Goal: Task Accomplishment & Management: Manage account settings

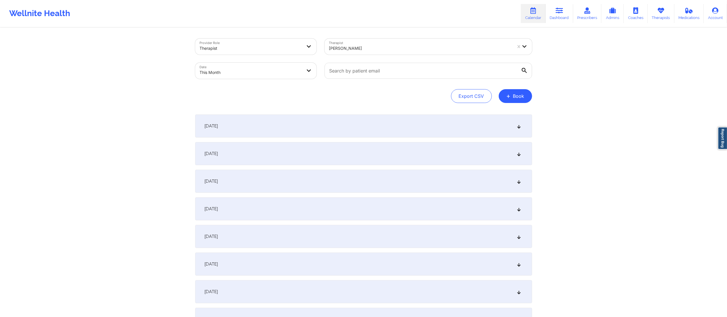
click at [253, 77] on body "Wellnite Health Calendar Dashboard Prescribers Admins Coaches Therapists Medica…" at bounding box center [363, 158] width 727 height 317
select select "2025-8"
select select "2025-9"
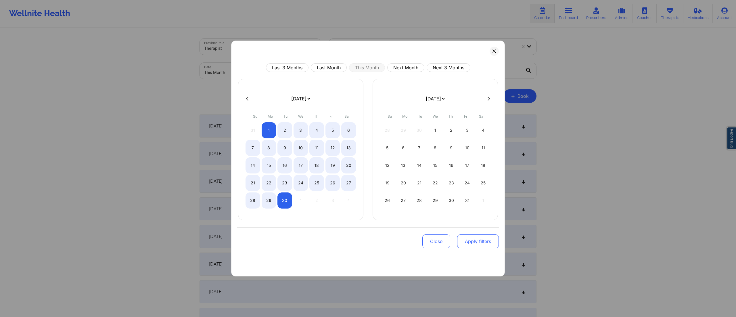
click at [465, 244] on button "Apply filters" at bounding box center [478, 241] width 42 height 14
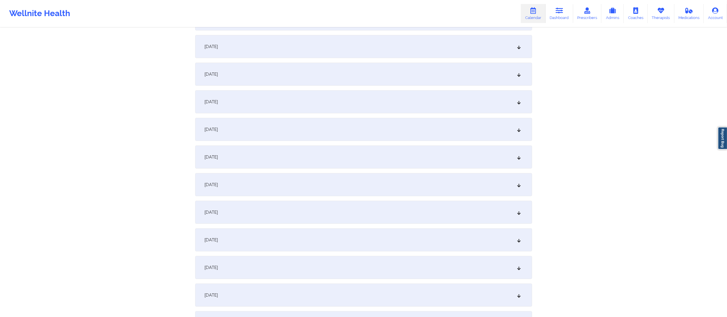
scroll to position [383, 0]
click at [260, 158] on div "[DATE]" at bounding box center [363, 156] width 337 height 23
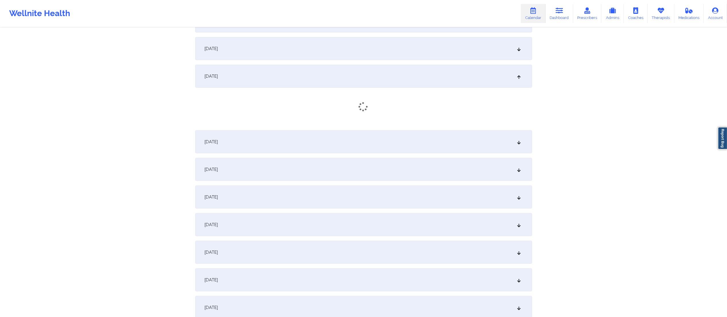
scroll to position [465, 0]
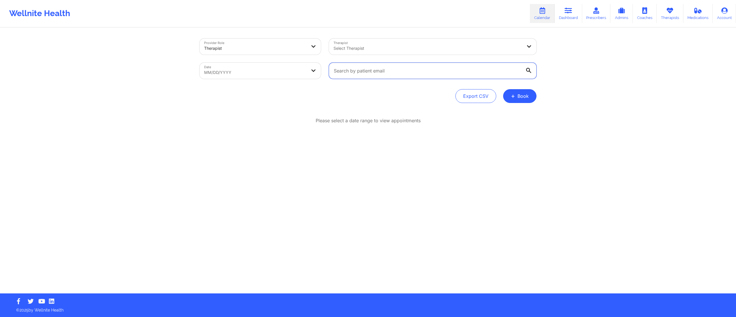
click at [383, 71] on input "text" at bounding box center [433, 71] width 208 height 16
paste input "[EMAIL_ADDRESS][DOMAIN_NAME]"
type input "abigailg0512@gmail.com"
click at [246, 73] on body "Wellnite Health Calendar Dashboard Prescribers Admins Coaches Therapists Medica…" at bounding box center [368, 158] width 736 height 317
select select "2025-7"
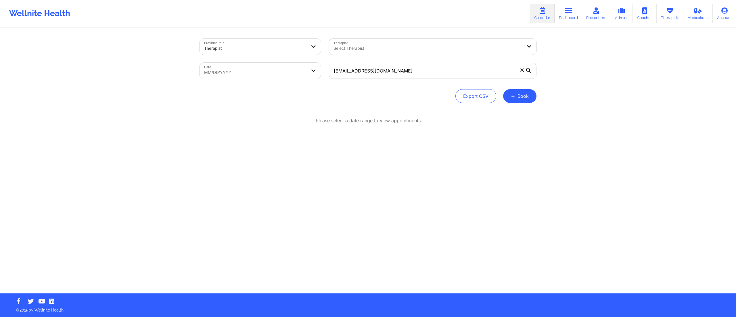
select select "2025-8"
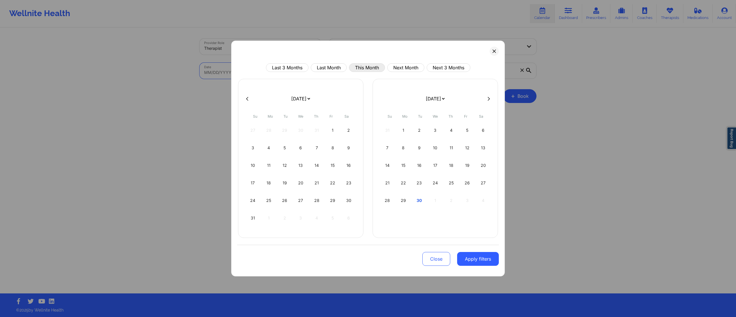
click at [364, 68] on button "This Month" at bounding box center [367, 67] width 36 height 9
select select "2025-8"
select select "2025-9"
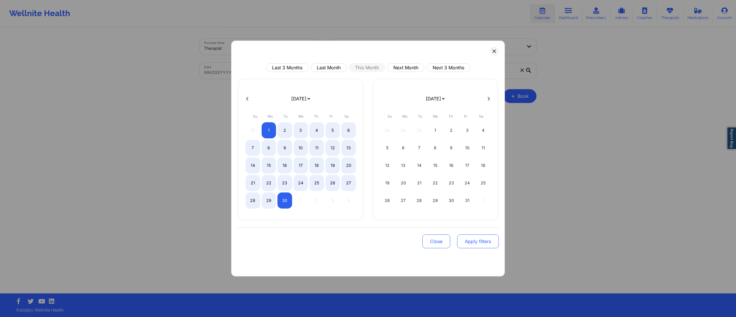
click at [466, 246] on button "Apply filters" at bounding box center [478, 241] width 42 height 14
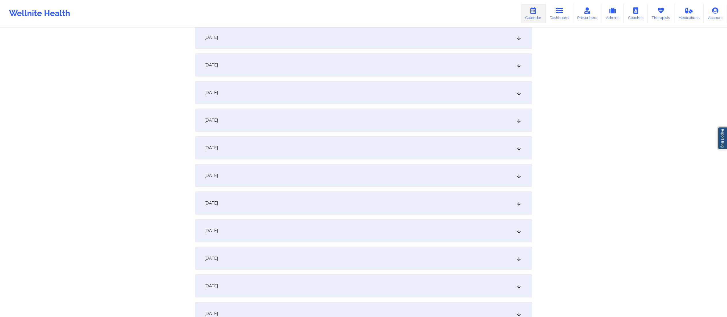
scroll to position [338, 0]
click at [270, 202] on div "[DATE]" at bounding box center [363, 202] width 337 height 23
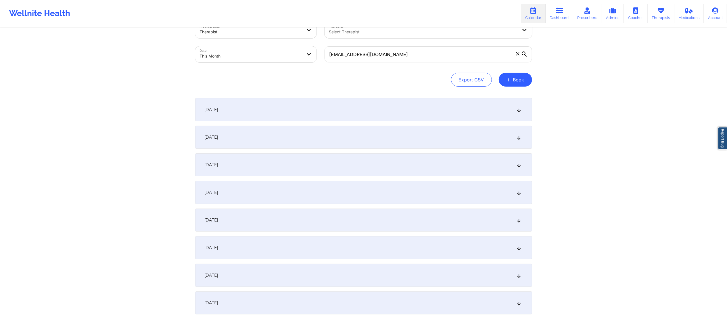
scroll to position [0, 0]
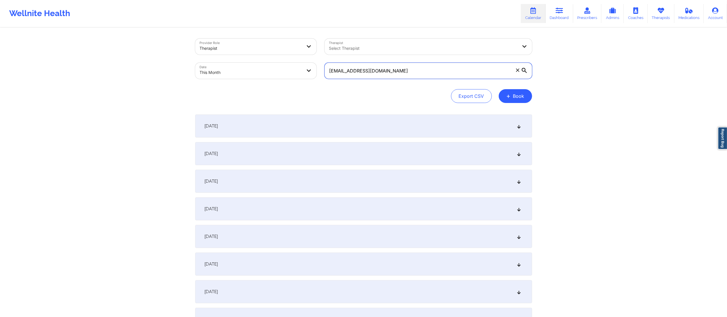
drag, startPoint x: 458, startPoint y: 74, endPoint x: 292, endPoint y: 95, distance: 168.2
click at [292, 95] on div "Provider Role Therapist Therapist Select Therapist Date This Month abigailg0512…" at bounding box center [363, 71] width 337 height 64
paste input "udreyjdbarr"
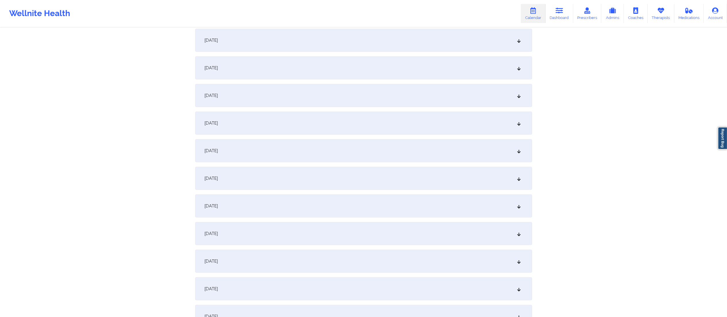
scroll to position [307, 0]
click at [271, 236] on div "[DATE]" at bounding box center [363, 232] width 337 height 23
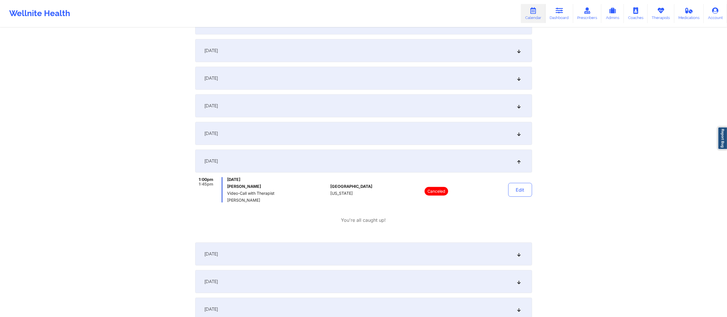
scroll to position [0, 0]
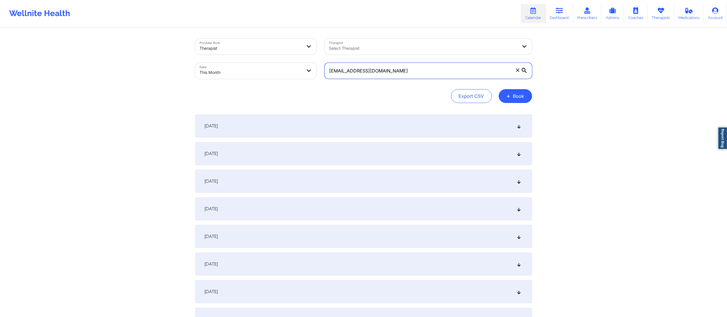
drag, startPoint x: 439, startPoint y: 67, endPoint x: 249, endPoint y: 101, distance: 193.5
click at [249, 101] on div "Provider Role Therapist Therapist Select Therapist Date This Month audreyjdbarr…" at bounding box center [363, 71] width 337 height 64
paste input "fsevilla2020"
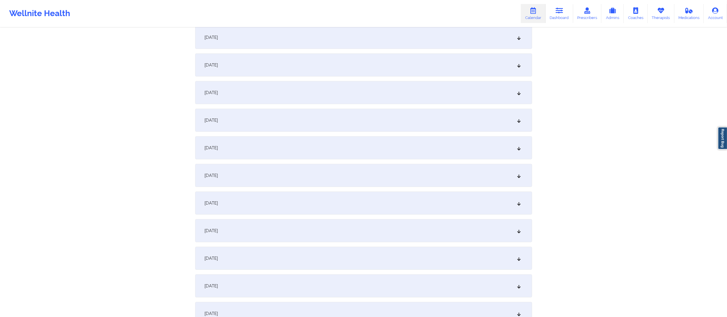
scroll to position [422, 0]
click at [272, 228] on div "[DATE]" at bounding box center [363, 228] width 337 height 23
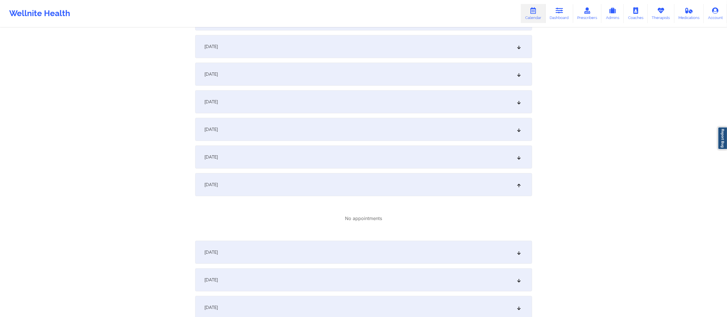
scroll to position [468, 0]
click at [291, 159] on div "[DATE]" at bounding box center [363, 155] width 337 height 23
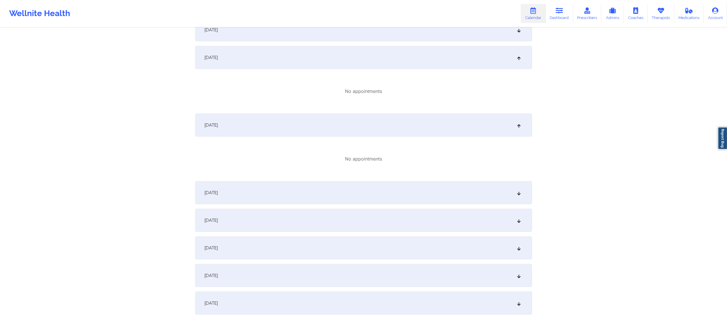
scroll to position [566, 0]
click at [289, 198] on div "[DATE]" at bounding box center [363, 192] width 337 height 23
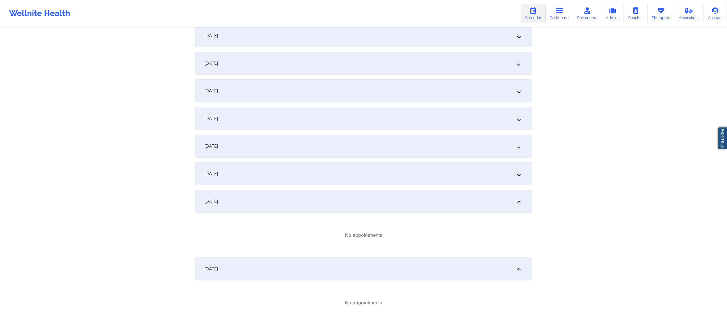
scroll to position [419, 0]
click at [268, 36] on div "[DATE]" at bounding box center [363, 37] width 337 height 23
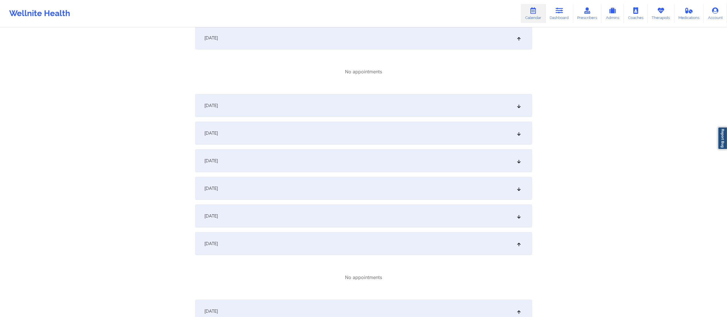
click at [282, 117] on div "[DATE]" at bounding box center [363, 105] width 337 height 23
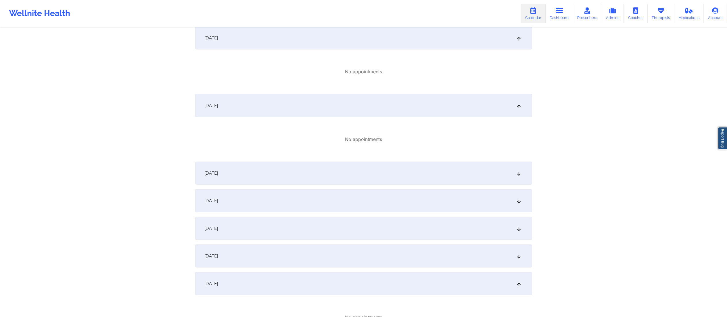
click at [292, 173] on div "[DATE]" at bounding box center [363, 173] width 337 height 23
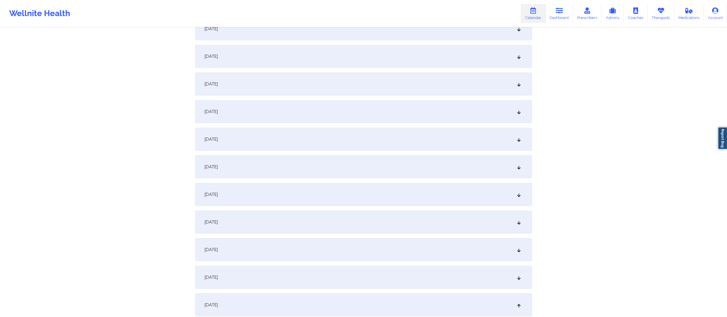
scroll to position [0, 0]
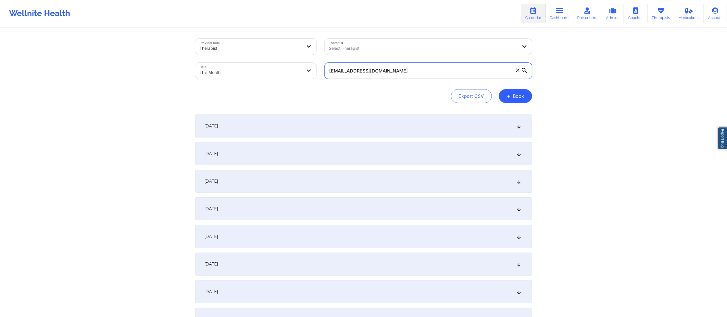
drag, startPoint x: 421, startPoint y: 73, endPoint x: 297, endPoint y: 89, distance: 124.9
click at [297, 89] on div "Provider Role Therapist Therapist Select Therapist Date This Month fsevilla2020…" at bounding box center [363, 71] width 337 height 64
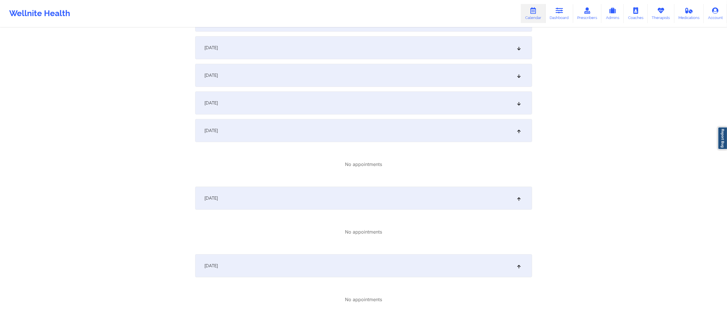
scroll to position [334, 0]
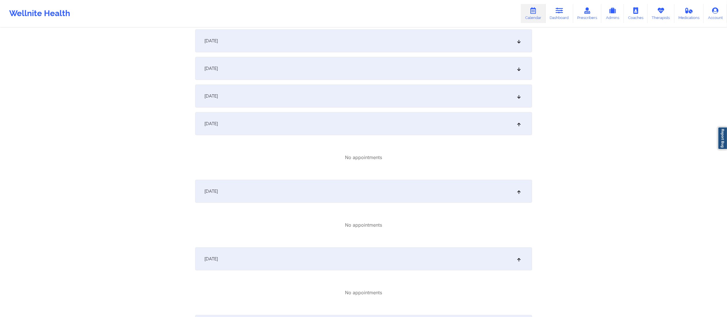
click at [338, 127] on div "[DATE]" at bounding box center [363, 123] width 337 height 23
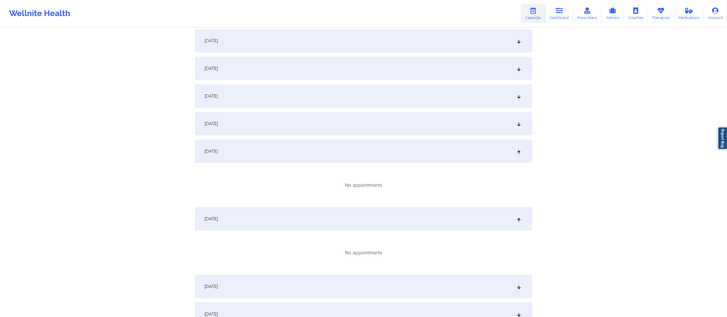
click at [330, 95] on div "[DATE]" at bounding box center [363, 96] width 337 height 23
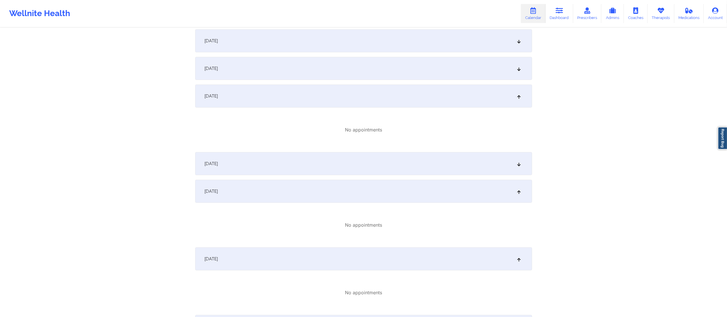
click at [330, 95] on div "[DATE]" at bounding box center [363, 96] width 337 height 23
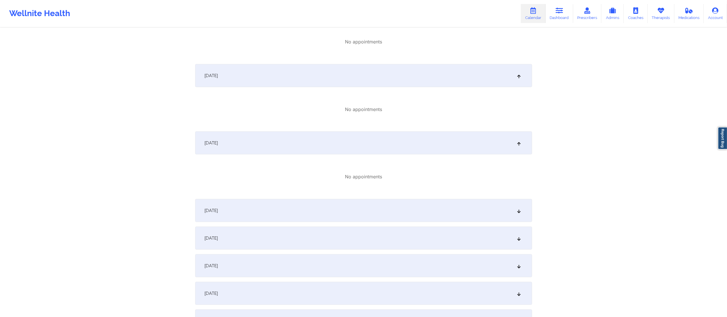
scroll to position [691, 0]
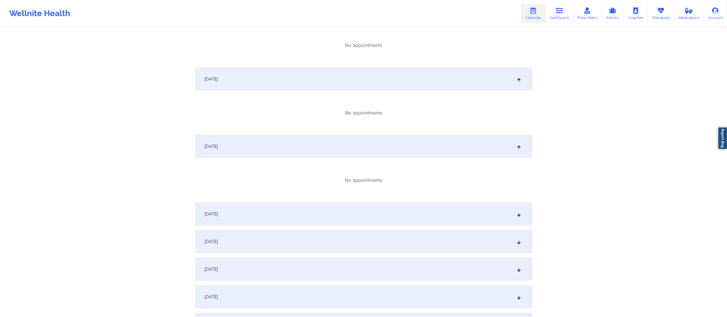
click at [305, 149] on div "[DATE]" at bounding box center [363, 146] width 337 height 23
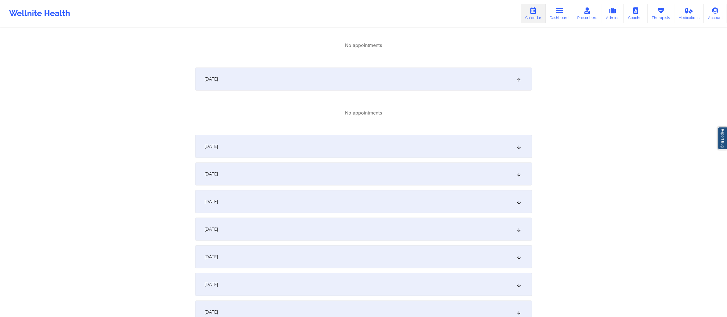
click at [294, 83] on div "[DATE]" at bounding box center [363, 79] width 337 height 23
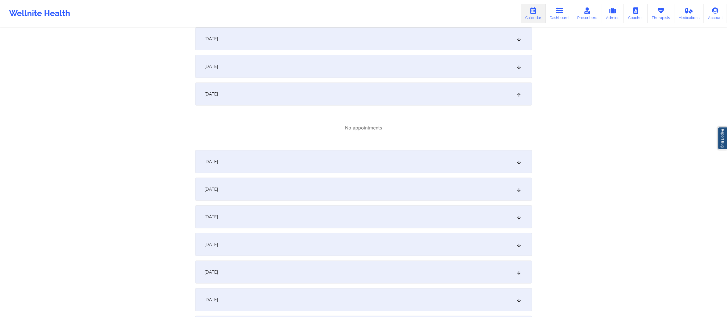
scroll to position [608, 0]
click at [301, 99] on div "[DATE]" at bounding box center [363, 94] width 337 height 23
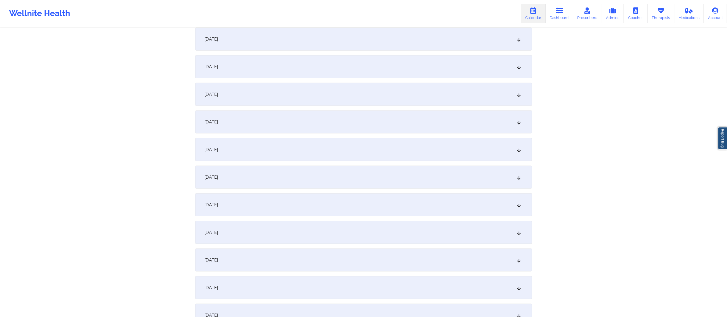
scroll to position [0, 0]
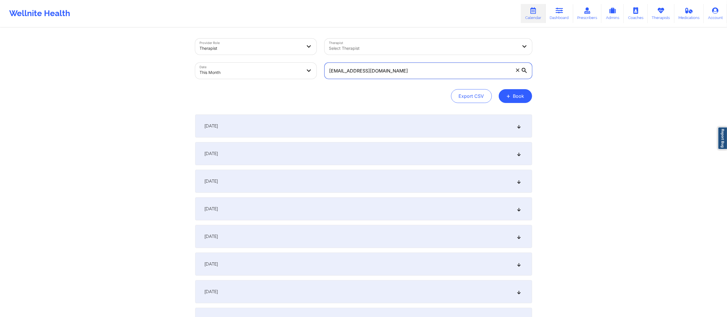
drag, startPoint x: 476, startPoint y: 76, endPoint x: 326, endPoint y: 82, distance: 150.8
click at [323, 86] on div "Provider Role Therapist Therapist Select Therapist Date This Month fsevilla2020…" at bounding box center [363, 71] width 337 height 64
paste input "seanbottalico2"
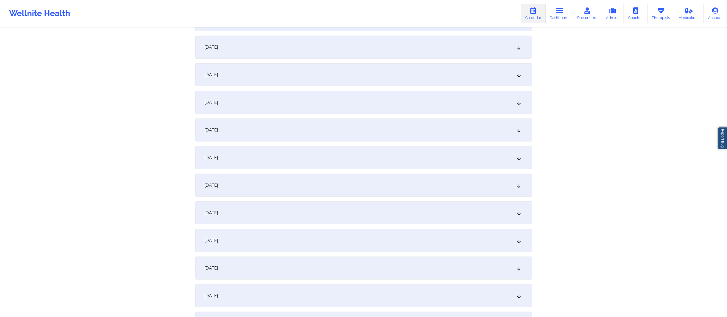
scroll to position [411, 0]
click at [263, 132] on div "[DATE]" at bounding box center [363, 129] width 337 height 23
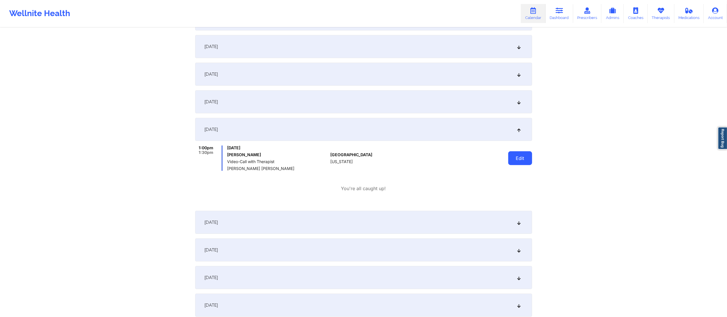
click at [520, 160] on button "Edit" at bounding box center [520, 158] width 24 height 14
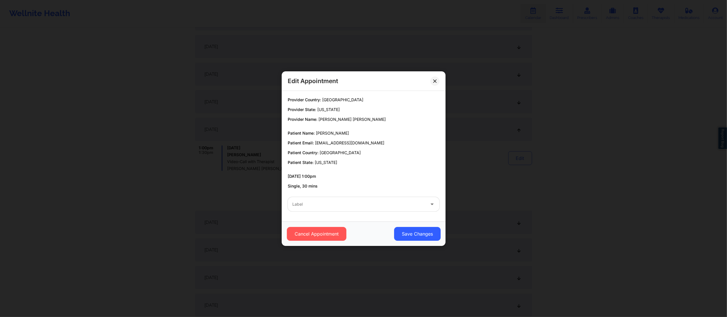
click at [345, 208] on div at bounding box center [358, 204] width 133 height 7
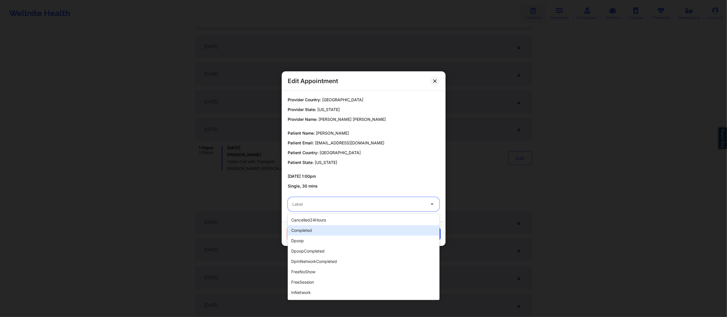
drag, startPoint x: 321, startPoint y: 231, endPoint x: 325, endPoint y: 233, distance: 3.7
click at [321, 231] on div "completed" at bounding box center [364, 230] width 152 height 10
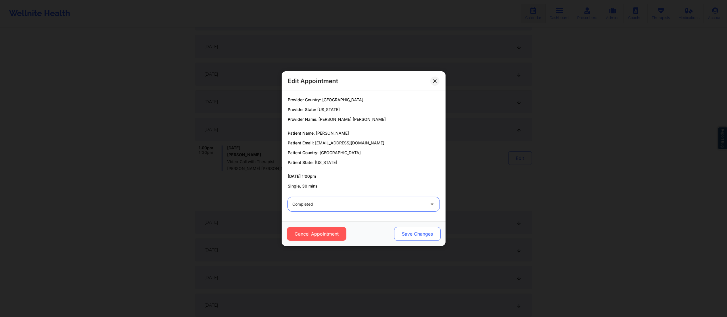
click at [411, 235] on button "Save Changes" at bounding box center [417, 234] width 47 height 14
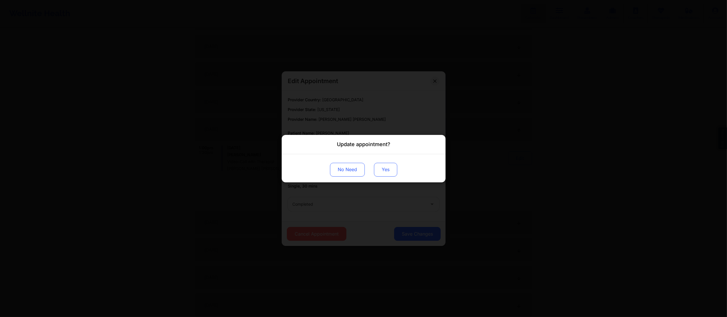
click at [389, 168] on button "Yes" at bounding box center [385, 169] width 23 height 14
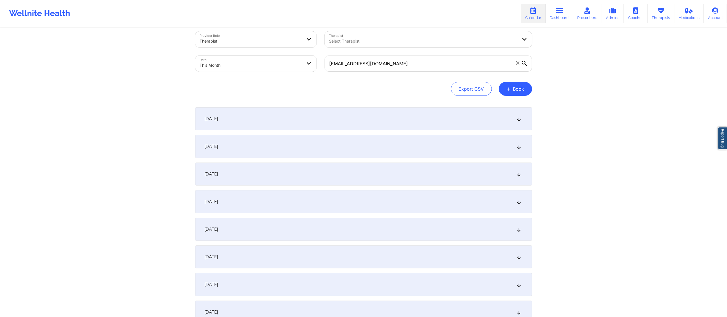
scroll to position [0, 0]
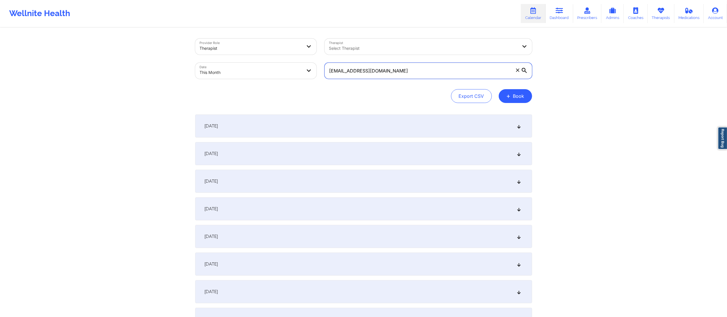
drag, startPoint x: 455, startPoint y: 63, endPoint x: 299, endPoint y: 64, distance: 155.3
click at [299, 64] on div "Provider Role Therapist Therapist Select Therapist Date This Month seanbottalic…" at bounding box center [363, 59] width 345 height 48
paste input "hazen777@yahoo"
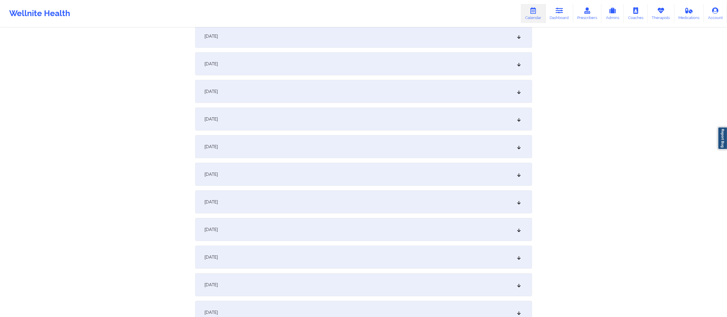
scroll to position [474, 0]
type input "shazen777@yahoo.com"
click at [319, 68] on div "[DATE]" at bounding box center [363, 66] width 337 height 23
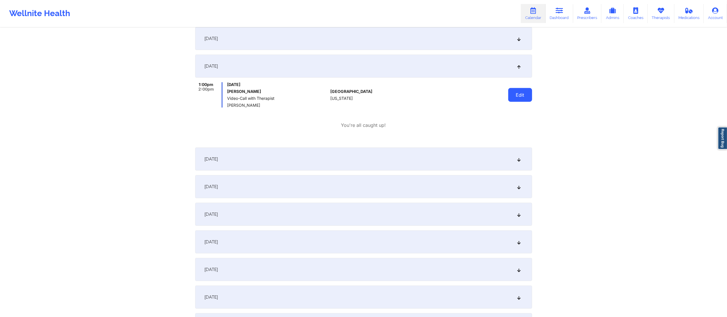
click at [522, 94] on button "Edit" at bounding box center [520, 95] width 24 height 14
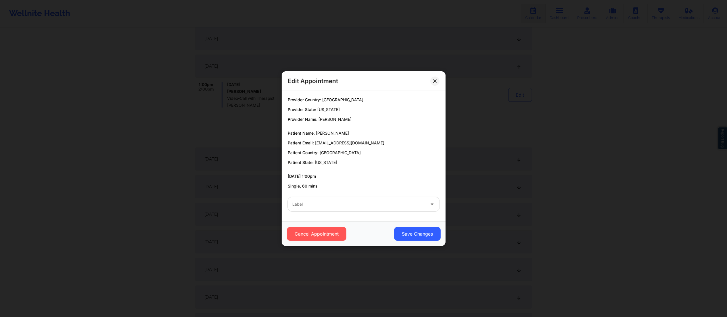
drag, startPoint x: 350, startPoint y: 201, endPoint x: 349, endPoint y: 205, distance: 4.5
click at [350, 203] on div at bounding box center [358, 204] width 133 height 7
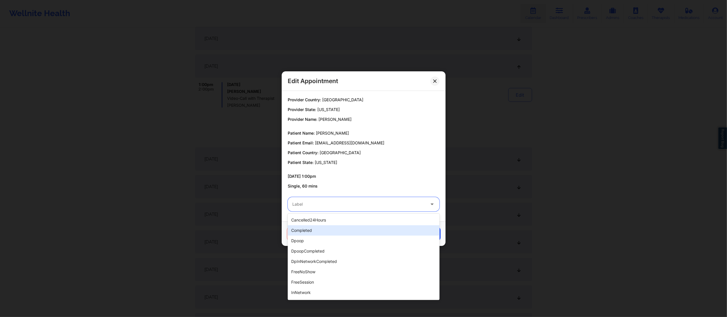
click at [329, 227] on div "completed" at bounding box center [364, 230] width 152 height 10
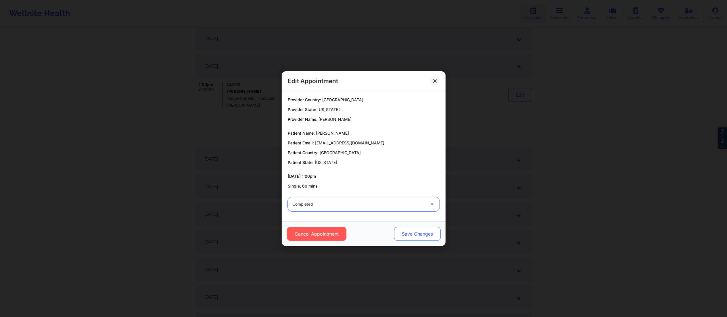
click at [414, 236] on button "Save Changes" at bounding box center [417, 234] width 47 height 14
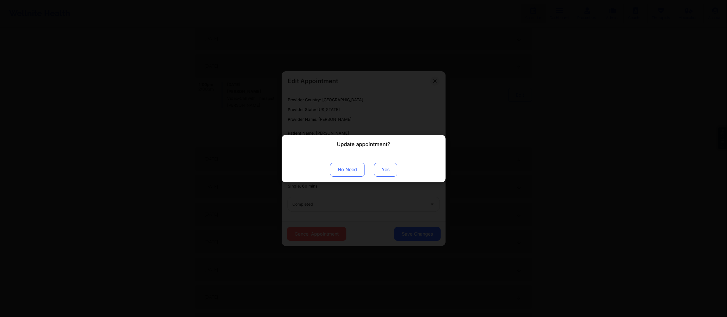
click at [388, 174] on button "Yes" at bounding box center [385, 169] width 23 height 14
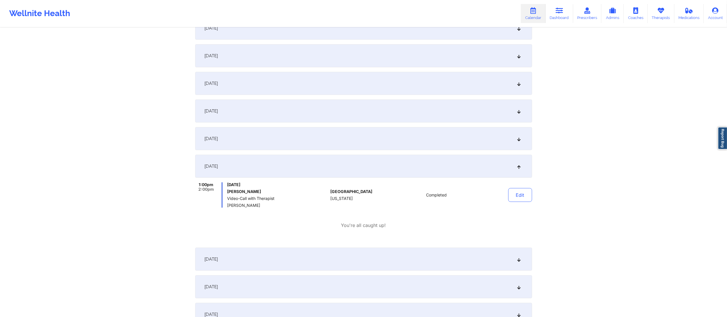
scroll to position [349, 0]
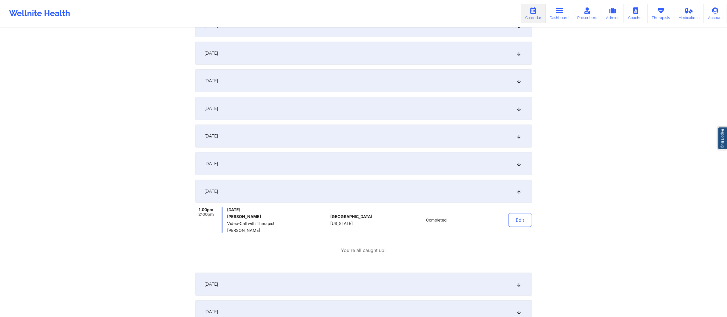
click at [336, 58] on div "[DATE]" at bounding box center [363, 53] width 337 height 23
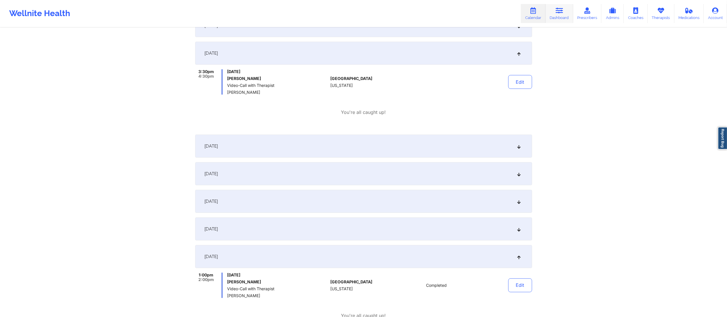
click at [562, 10] on icon at bounding box center [559, 10] width 7 height 6
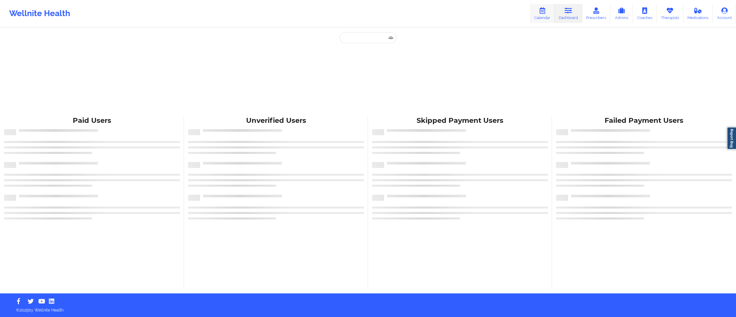
click at [542, 14] on link "Calendar" at bounding box center [542, 13] width 25 height 19
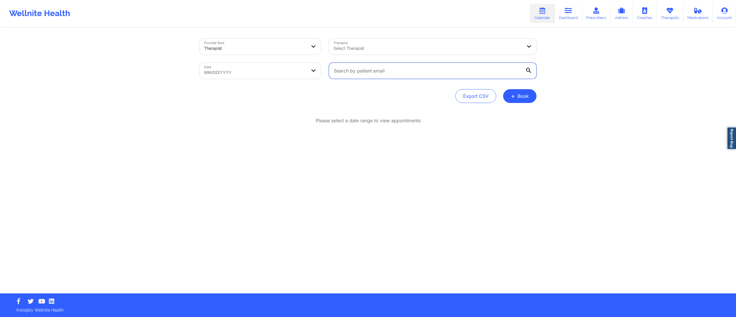
click at [397, 70] on input "text" at bounding box center [433, 71] width 208 height 16
select select "2025-7"
select select "2025-8"
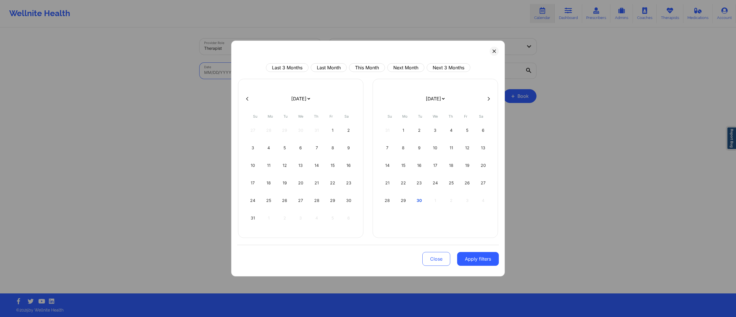
drag, startPoint x: 304, startPoint y: 70, endPoint x: 302, endPoint y: 73, distance: 3.2
click at [303, 71] on body "Wellnite Health Calendar Dashboard Prescribers Admins Coaches Therapists Medica…" at bounding box center [368, 158] width 736 height 317
click at [346, 167] on div "16" at bounding box center [348, 165] width 15 height 16
select select "2025-7"
select select "2025-8"
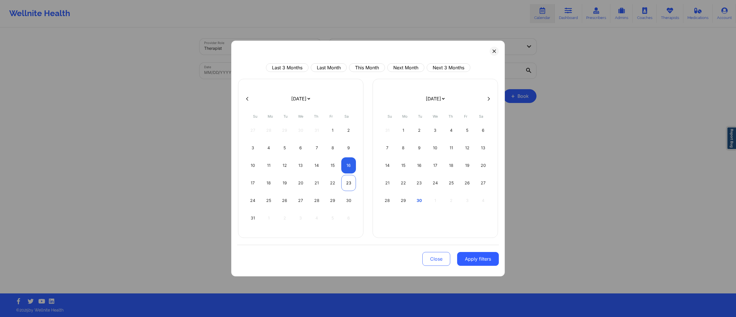
select select "2025-7"
select select "2025-8"
select select "2025-7"
select select "2025-8"
click at [346, 168] on div "16" at bounding box center [348, 165] width 15 height 16
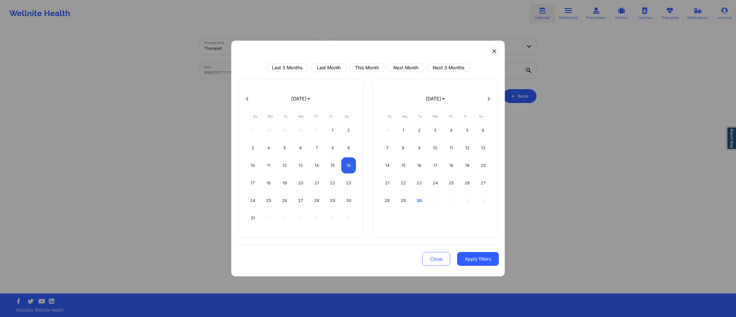
select select "2025-7"
select select "2025-8"
click at [469, 262] on button "Apply filters" at bounding box center [478, 259] width 42 height 14
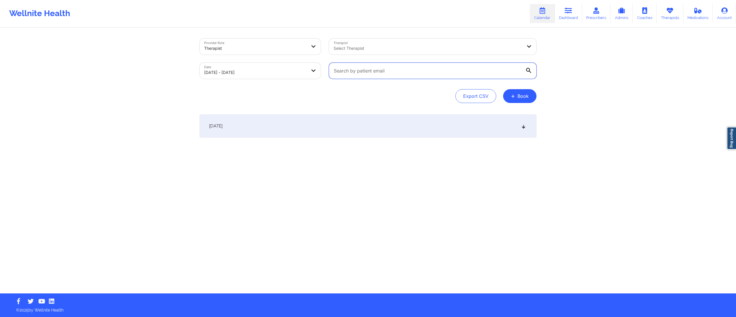
click at [406, 72] on input "text" at bounding box center [433, 71] width 208 height 16
paste input "jacobo.robins@gmail.com"
type input "jacobo.robins@gmail.com"
click at [357, 127] on div "August 16, 2025" at bounding box center [368, 125] width 337 height 23
select select "2025-7"
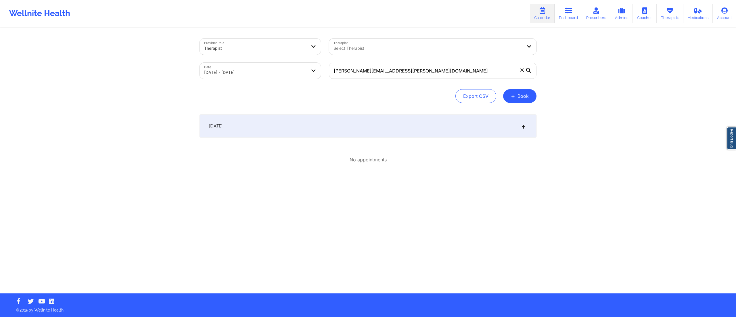
select select "2025-8"
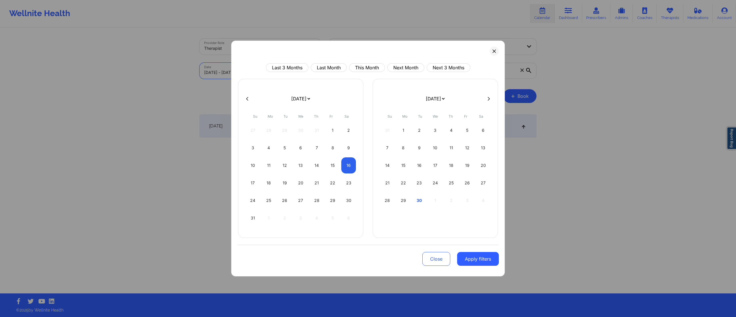
click at [258, 75] on body "Wellnite Health Calendar Dashboard Prescribers Admins Coaches Therapists Medica…" at bounding box center [368, 158] width 736 height 317
click at [376, 65] on button "This Month" at bounding box center [367, 67] width 36 height 9
select select "2025-8"
select select "2025-9"
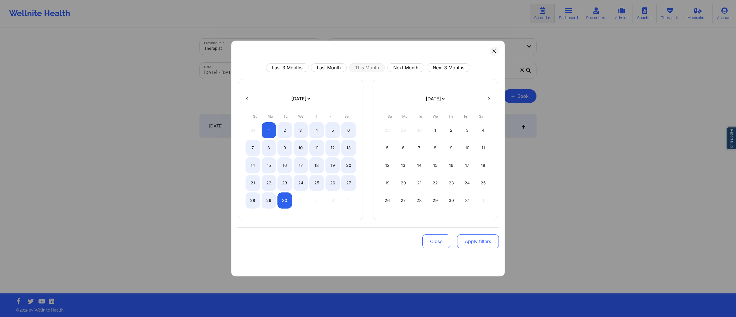
click at [464, 237] on button "Apply filters" at bounding box center [478, 241] width 42 height 14
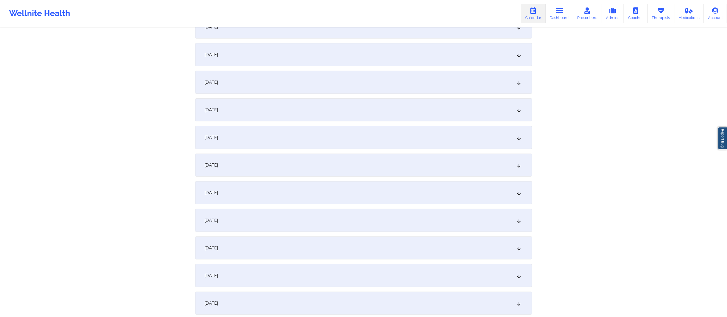
scroll to position [319, 0]
click at [280, 222] on div "[DATE]" at bounding box center [363, 220] width 337 height 23
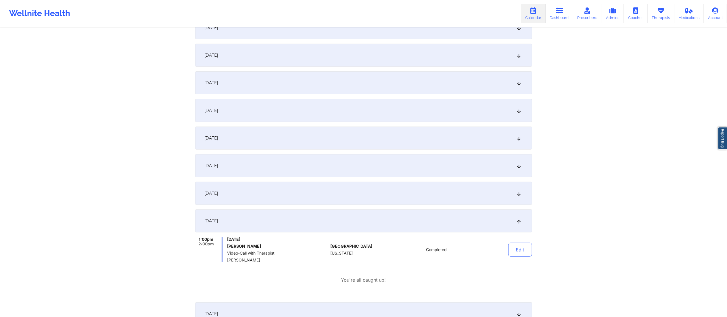
scroll to position [0, 0]
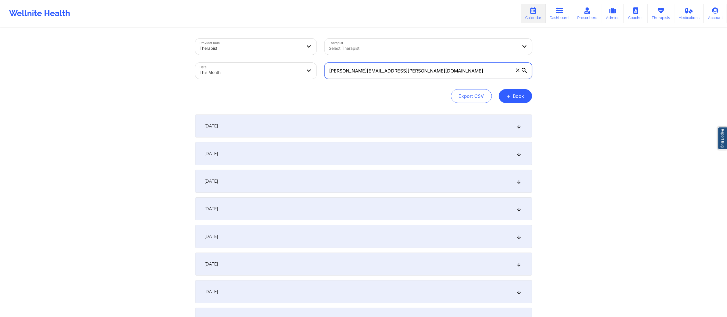
drag, startPoint x: 465, startPoint y: 76, endPoint x: 303, endPoint y: 91, distance: 162.2
click at [303, 91] on div "Provider Role Therapist Therapist Select Therapist Date This Month jacobo.robin…" at bounding box center [363, 71] width 337 height 64
paste input "houseofmr"
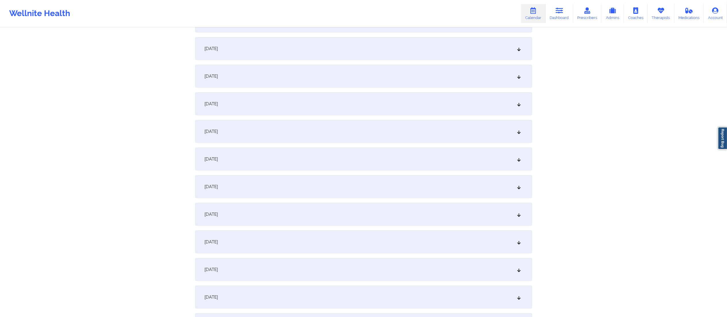
scroll to position [491, 0]
click at [281, 49] on div "[DATE]" at bounding box center [363, 48] width 337 height 23
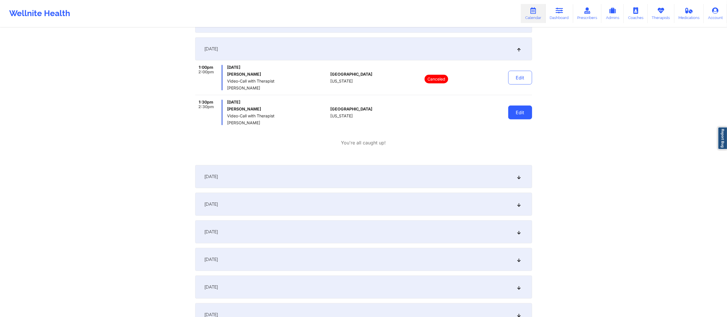
click at [514, 109] on button "Edit" at bounding box center [520, 113] width 24 height 14
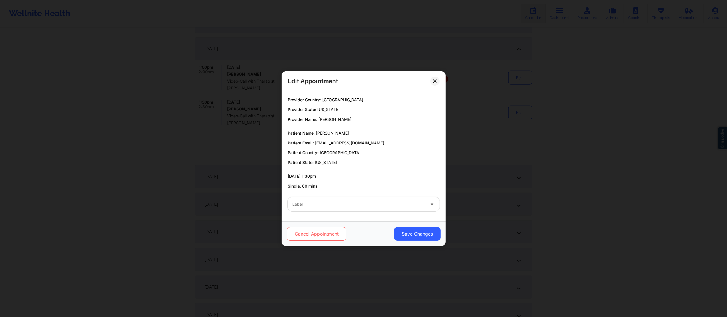
click at [319, 236] on button "Cancel Appointment" at bounding box center [317, 234] width 60 height 14
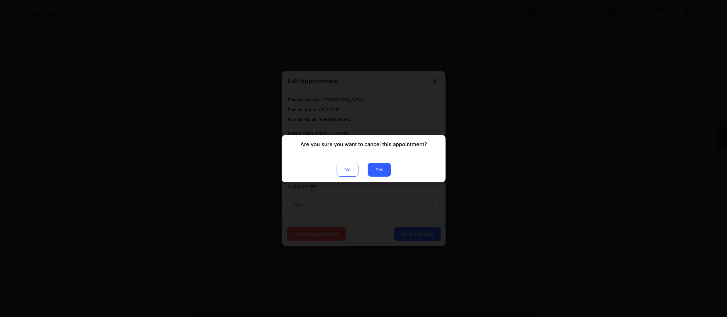
click at [399, 162] on div "No Yes" at bounding box center [364, 168] width 164 height 28
click at [382, 172] on button "Yes" at bounding box center [378, 169] width 23 height 14
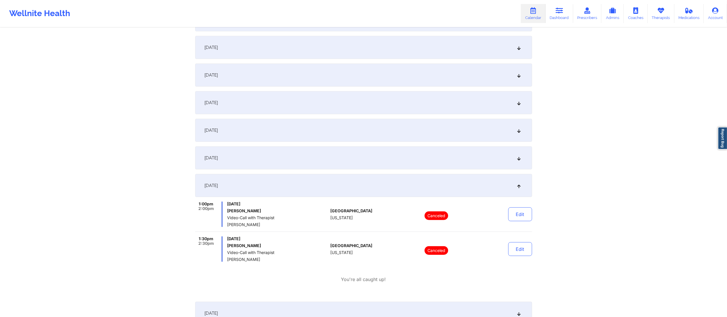
scroll to position [0, 0]
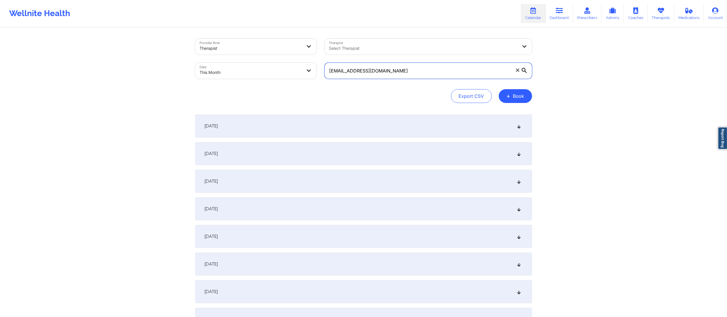
drag, startPoint x: 456, startPoint y: 74, endPoint x: 263, endPoint y: 69, distance: 193.6
click at [263, 69] on div "Provider Role Therapist Therapist Select Therapist Date This Month houseofmr@gm…" at bounding box center [363, 59] width 345 height 48
paste input "b.hernandez.glez3"
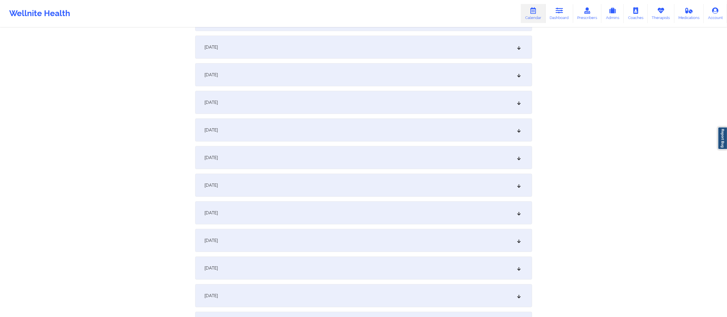
scroll to position [436, 0]
click at [302, 103] on div "[DATE]" at bounding box center [363, 103] width 337 height 23
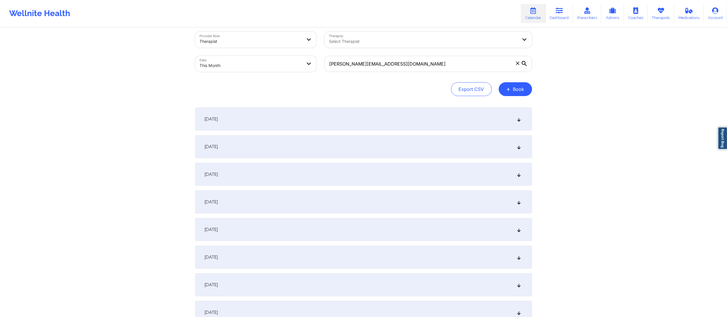
scroll to position [0, 0]
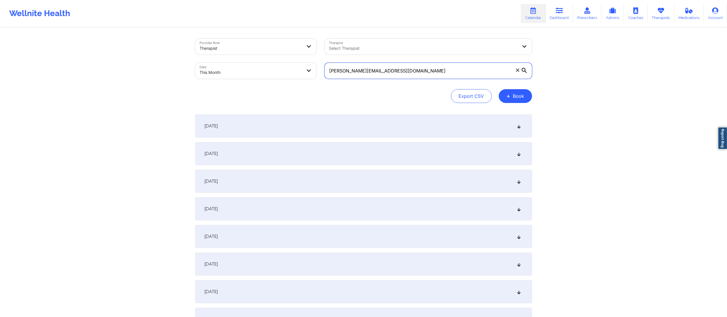
drag, startPoint x: 430, startPoint y: 75, endPoint x: 316, endPoint y: 79, distance: 113.9
click at [316, 79] on div "Provider Role Therapist Therapist Select Therapist Date This Month b.hernandez.…" at bounding box center [363, 59] width 345 height 48
paste input "darnesha_cole@icloud"
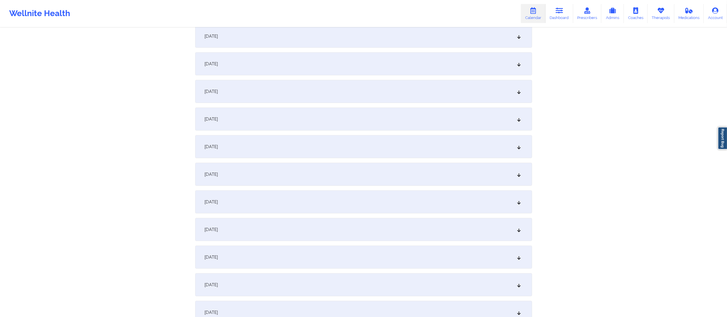
scroll to position [476, 0]
click at [317, 66] on div "[DATE]" at bounding box center [363, 63] width 337 height 23
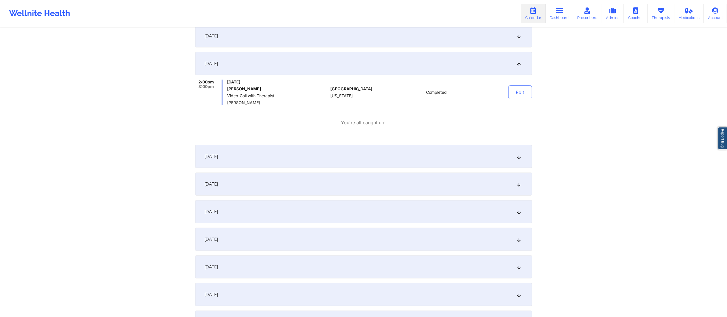
scroll to position [0, 0]
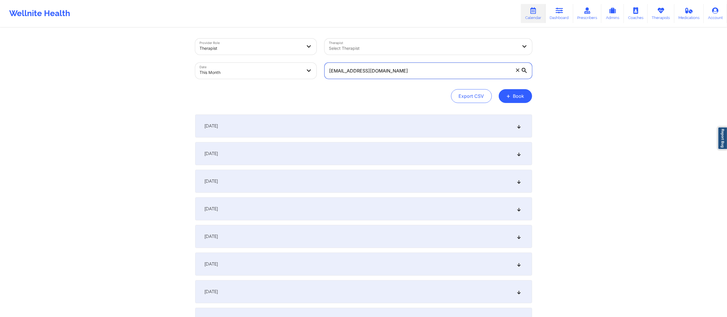
drag, startPoint x: 434, startPoint y: 73, endPoint x: 302, endPoint y: 89, distance: 133.0
click at [302, 89] on div "Provider Role Therapist Therapist Select Therapist Date This Month darnesha_col…" at bounding box center [363, 71] width 337 height 64
paste input "ronnask@comcast.net"
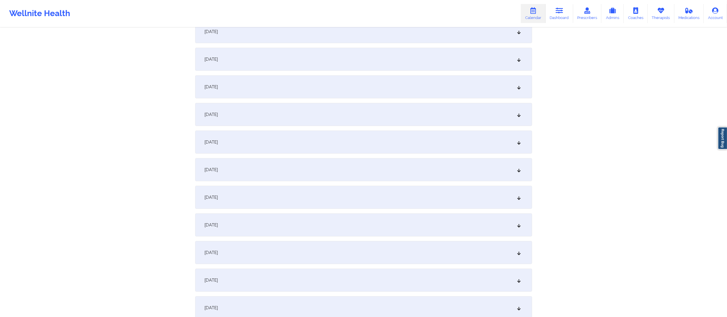
click at [281, 250] on div "[DATE]" at bounding box center [363, 252] width 337 height 23
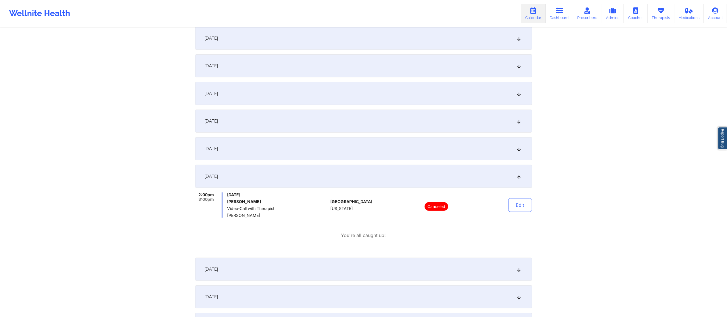
scroll to position [365, 0]
click at [290, 270] on div "[DATE]" at bounding box center [363, 268] width 337 height 23
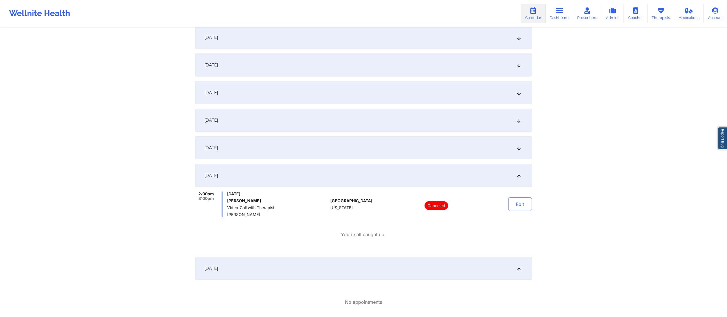
click at [292, 267] on div "[DATE]" at bounding box center [363, 268] width 337 height 23
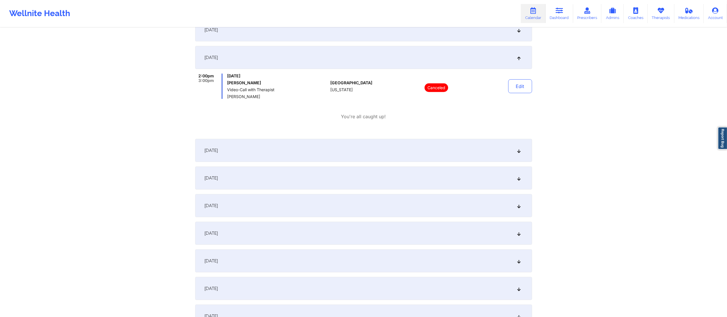
scroll to position [480, 0]
click at [282, 176] on div "[DATE]" at bounding box center [363, 180] width 337 height 23
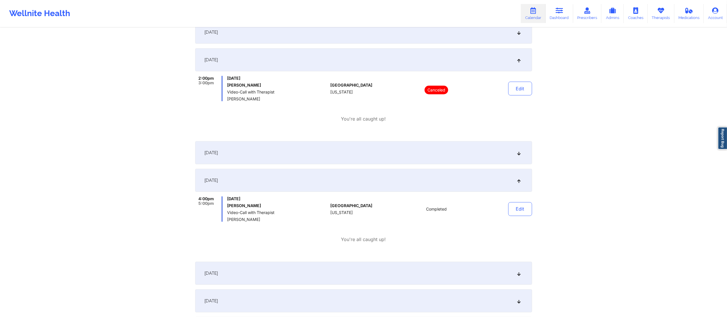
click at [283, 177] on div "[DATE]" at bounding box center [363, 180] width 337 height 23
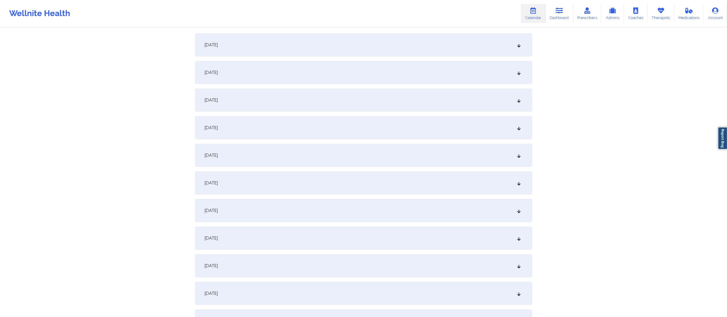
scroll to position [0, 0]
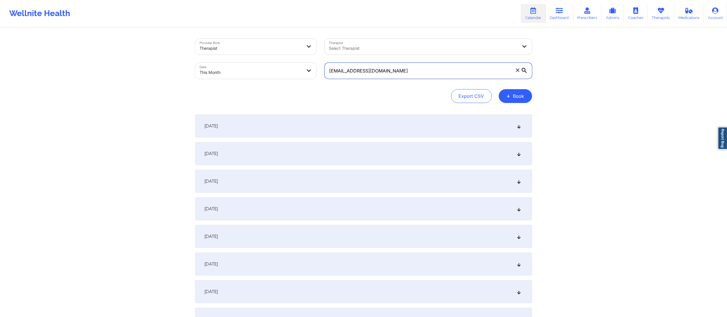
drag, startPoint x: 450, startPoint y: 65, endPoint x: 267, endPoint y: 82, distance: 183.1
click at [265, 81] on div "Provider Role Therapist Therapist Select Therapist Date This Month ronnask@comc…" at bounding box center [363, 59] width 345 height 48
paste input "b.hernandez.glez3@gmail.com"
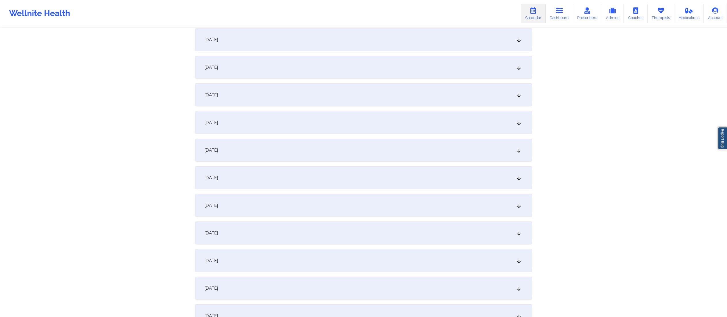
scroll to position [280, 0]
click at [289, 255] on div "[DATE]" at bounding box center [363, 259] width 337 height 23
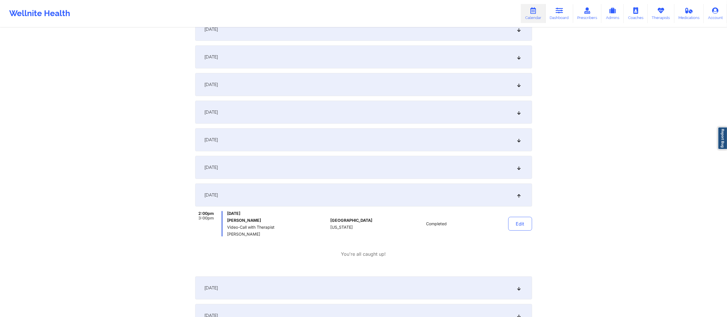
scroll to position [0, 0]
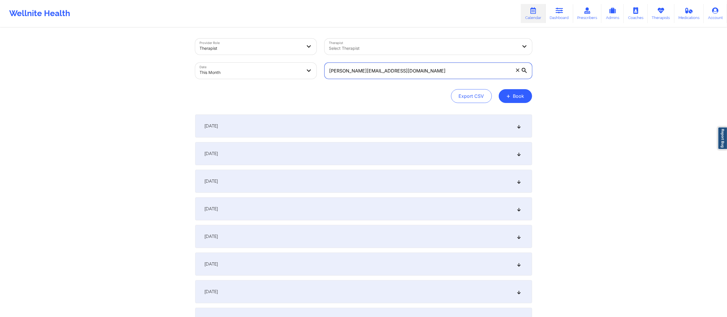
drag, startPoint x: 430, startPoint y: 72, endPoint x: 304, endPoint y: 70, distance: 125.4
click at [304, 70] on div "Provider Role Therapist Therapist Select Therapist Date This Month b.hernandez.…" at bounding box center [363, 59] width 345 height 48
paste input "darnesha_cole@icloud"
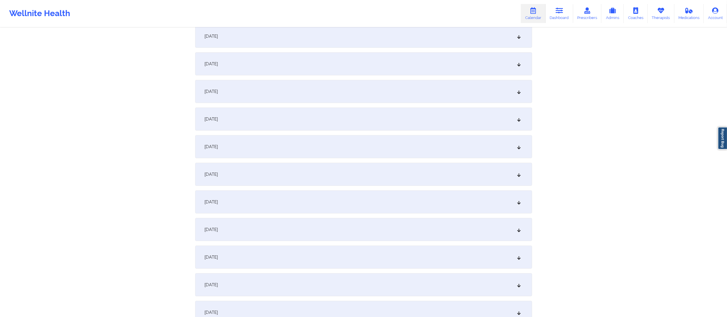
scroll to position [359, 0]
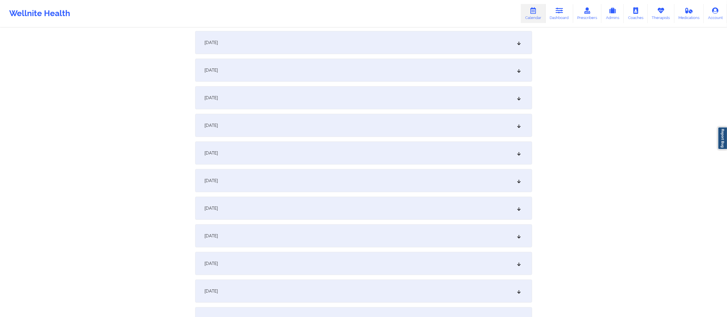
click at [304, 183] on div "[DATE]" at bounding box center [363, 180] width 337 height 23
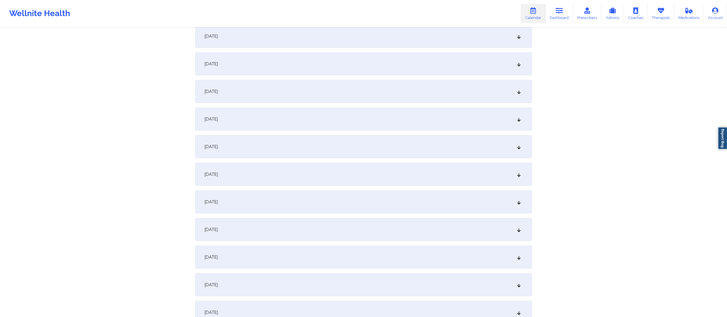
scroll to position [0, 0]
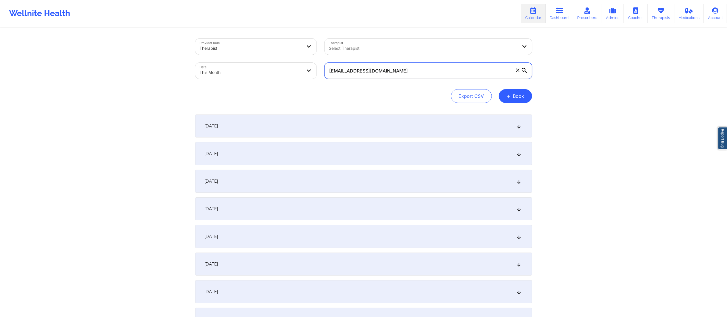
drag, startPoint x: 443, startPoint y: 66, endPoint x: 307, endPoint y: 71, distance: 135.8
click at [307, 71] on div "Provider Role Therapist Therapist Select Therapist Date This Month darnesha_col…" at bounding box center [363, 59] width 345 height 48
paste input "adam.alvarado@gmail"
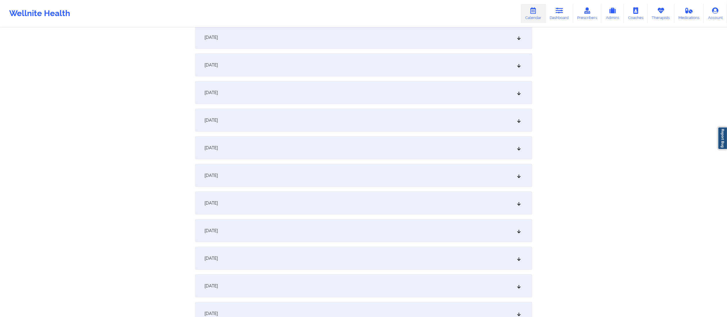
scroll to position [338, 0]
click at [321, 198] on div "[DATE]" at bounding box center [363, 202] width 337 height 23
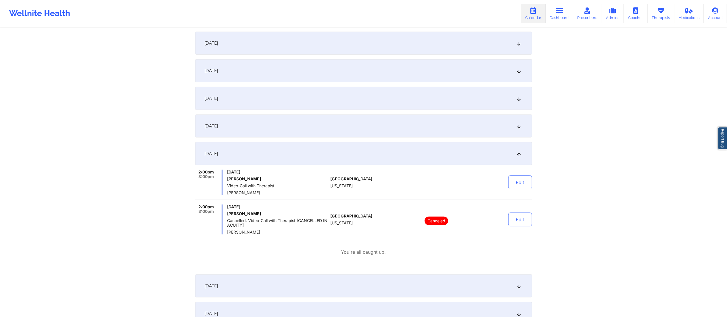
scroll to position [387, 0]
click at [518, 179] on button "Edit" at bounding box center [520, 182] width 24 height 14
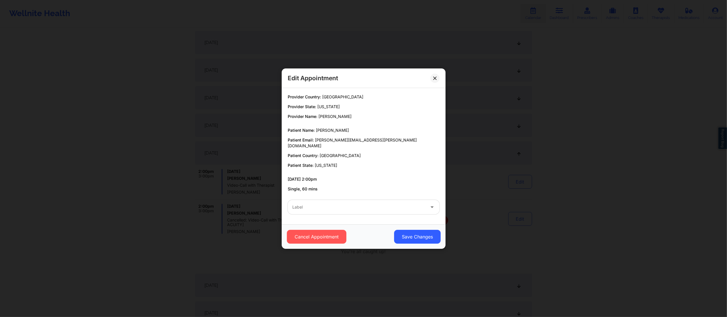
click at [383, 209] on div "Label" at bounding box center [357, 207] width 138 height 14
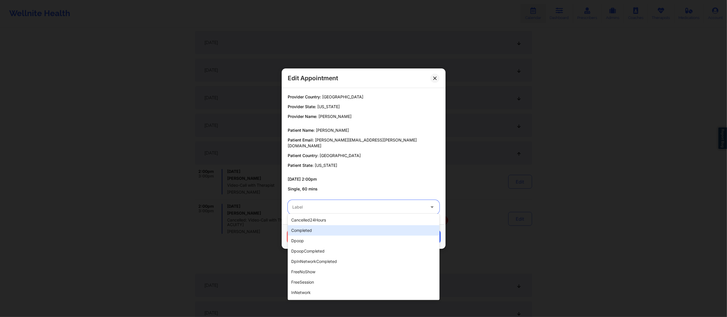
click at [335, 230] on div "completed" at bounding box center [364, 230] width 152 height 10
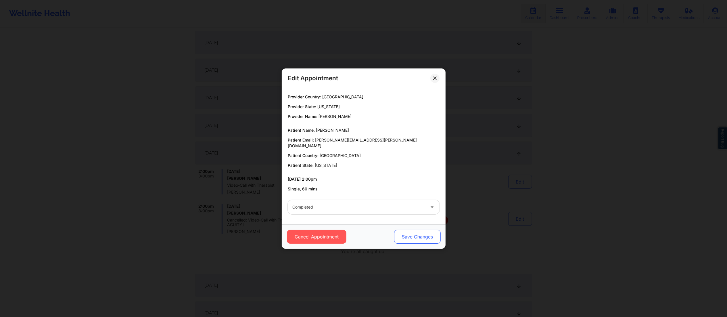
click at [420, 232] on button "Save Changes" at bounding box center [417, 237] width 47 height 14
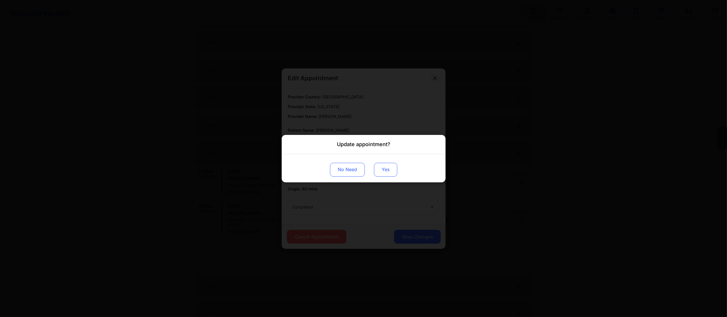
click at [384, 167] on button "Yes" at bounding box center [385, 169] width 23 height 14
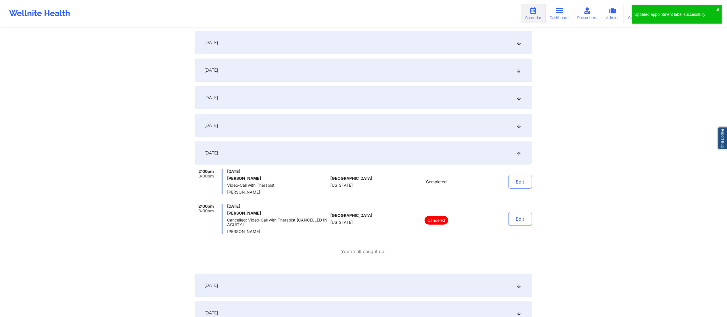
scroll to position [0, 0]
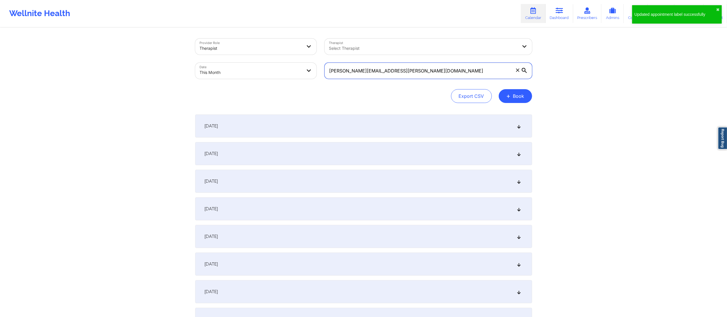
drag, startPoint x: 446, startPoint y: 71, endPoint x: 293, endPoint y: 66, distance: 153.6
click at [293, 66] on div "Provider Role Therapist Therapist Select Therapist Date This Month adam.alvarad…" at bounding box center [363, 59] width 345 height 48
paste input "deitrichs4"
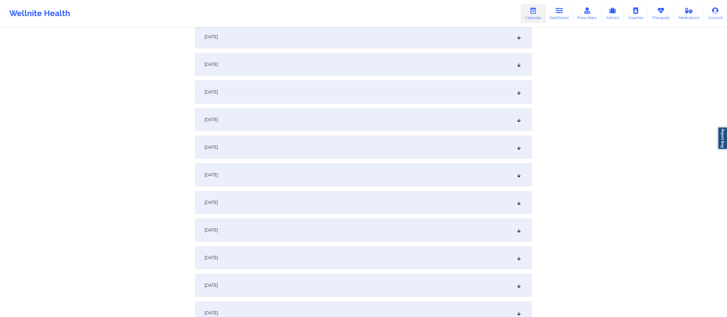
scroll to position [311, 0]
click at [284, 236] on div "[DATE]" at bounding box center [363, 229] width 337 height 23
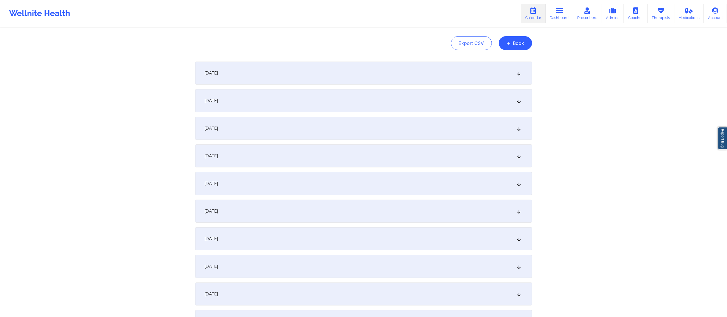
scroll to position [0, 0]
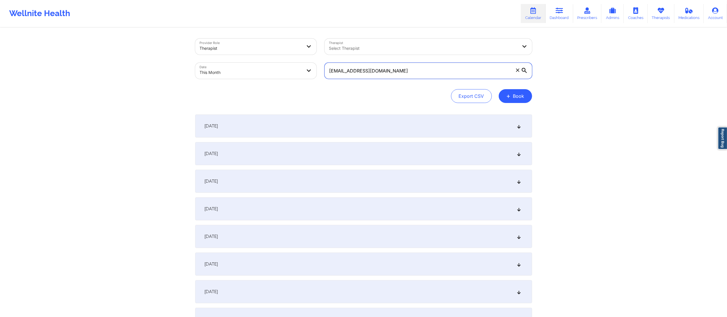
drag, startPoint x: 437, startPoint y: 70, endPoint x: 264, endPoint y: 72, distance: 173.4
click at [264, 72] on div "Provider Role Therapist Therapist Select Therapist Date This Month deitrichs4@g…" at bounding box center [363, 59] width 345 height 48
paste input "mayerlin_lc@hot"
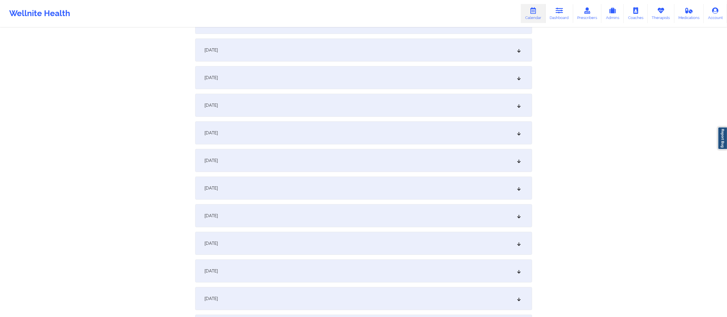
scroll to position [297, 0]
click at [300, 245] on div "[DATE]" at bounding box center [363, 242] width 337 height 23
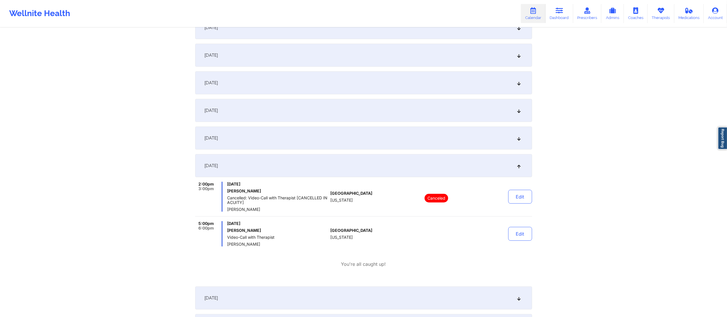
scroll to position [376, 0]
click at [519, 231] on button "Edit" at bounding box center [520, 233] width 24 height 14
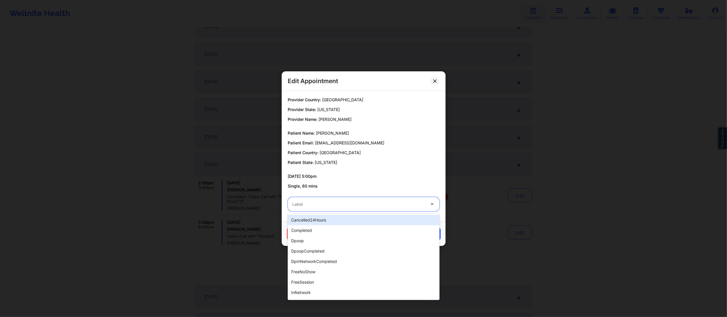
drag, startPoint x: 368, startPoint y: 202, endPoint x: 354, endPoint y: 222, distance: 24.2
click at [368, 202] on div at bounding box center [358, 204] width 133 height 7
click at [334, 232] on div "completed" at bounding box center [364, 230] width 152 height 10
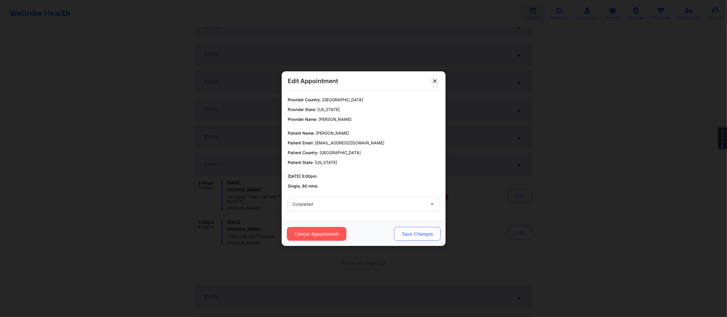
click at [419, 237] on button "Save Changes" at bounding box center [417, 234] width 47 height 14
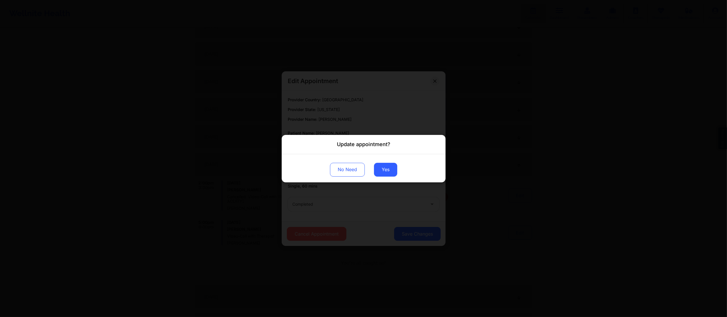
click at [382, 162] on div "No Need Yes" at bounding box center [364, 168] width 164 height 28
click at [384, 170] on button "Yes" at bounding box center [385, 169] width 23 height 14
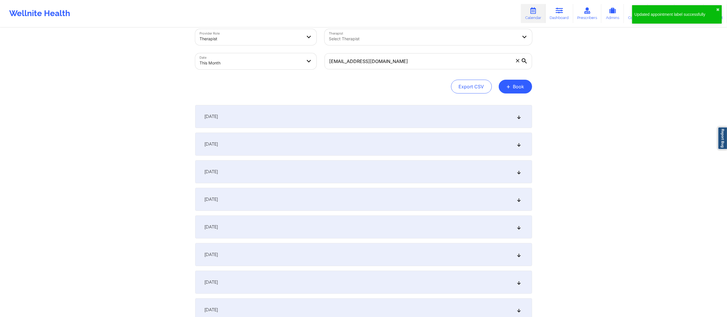
scroll to position [0, 0]
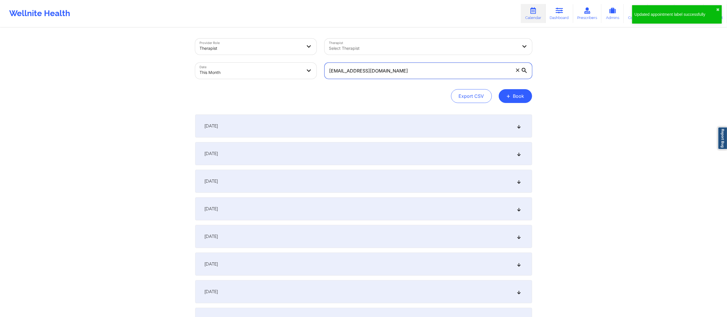
drag, startPoint x: 440, startPoint y: 70, endPoint x: 322, endPoint y: 67, distance: 117.3
click at [322, 67] on div "mayerlin_lc@hotmail.com" at bounding box center [429, 71] width 216 height 24
paste input "annar.faries@g"
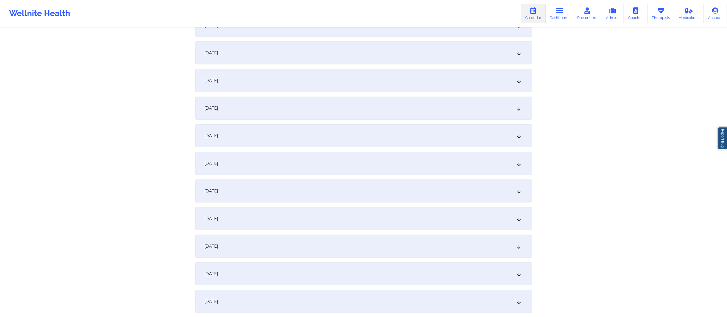
scroll to position [322, 0]
click at [284, 221] on div "[DATE]" at bounding box center [363, 217] width 337 height 23
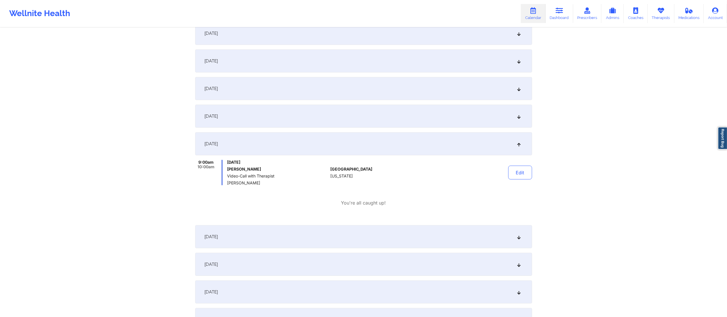
scroll to position [398, 0]
click at [524, 171] on button "Edit" at bounding box center [520, 171] width 24 height 14
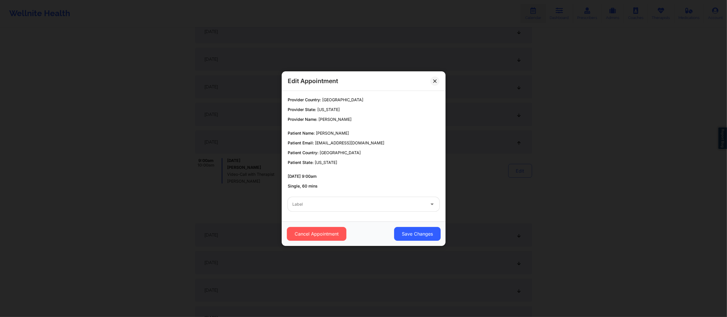
click at [342, 200] on div "Label" at bounding box center [357, 204] width 138 height 14
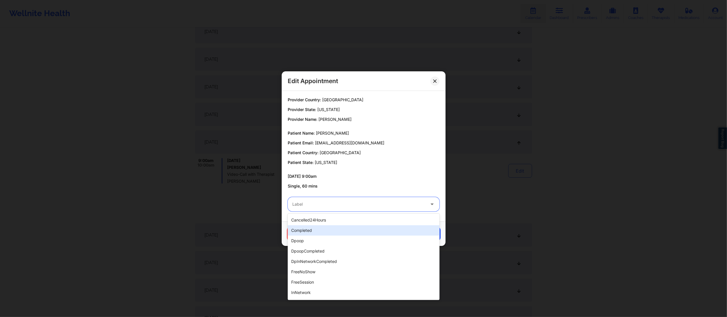
drag, startPoint x: 317, startPoint y: 227, endPoint x: 323, endPoint y: 230, distance: 6.7
click at [317, 228] on div "completed" at bounding box center [364, 230] width 152 height 10
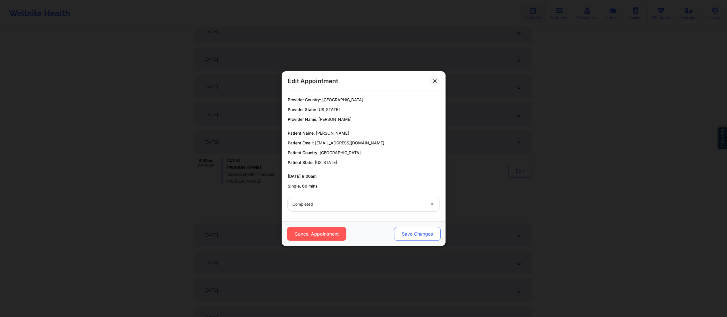
click at [396, 231] on button "Save Changes" at bounding box center [417, 234] width 47 height 14
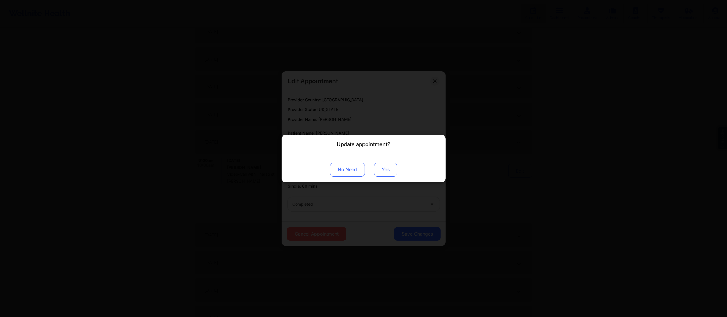
click at [388, 172] on button "Yes" at bounding box center [385, 169] width 23 height 14
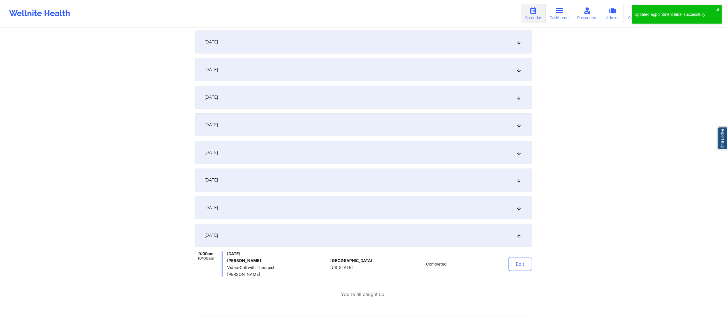
scroll to position [0, 0]
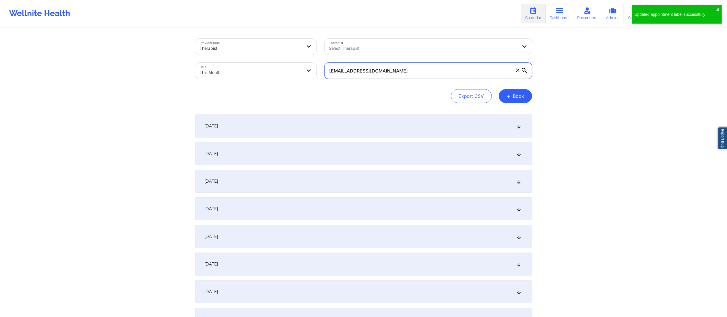
drag, startPoint x: 419, startPoint y: 69, endPoint x: 303, endPoint y: 62, distance: 116.1
click at [304, 63] on div "Provider Role Therapist Therapist Select Therapist Date This Month annar.faries…" at bounding box center [363, 59] width 345 height 48
paste input "blueyedcin"
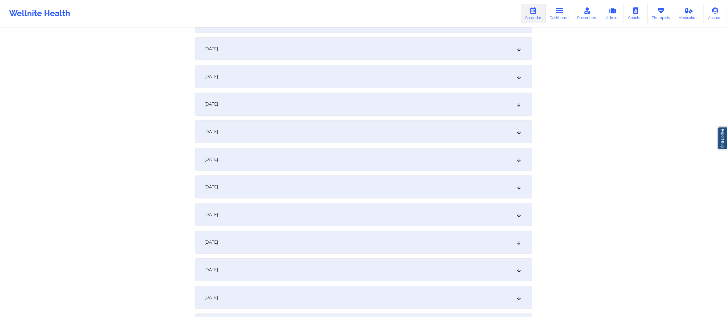
click at [291, 217] on div "[DATE]" at bounding box center [363, 214] width 337 height 23
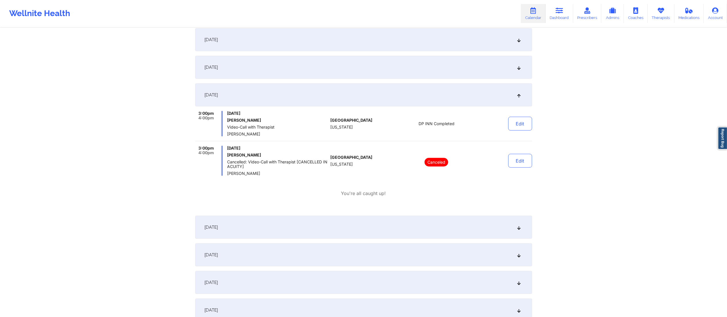
scroll to position [0, 0]
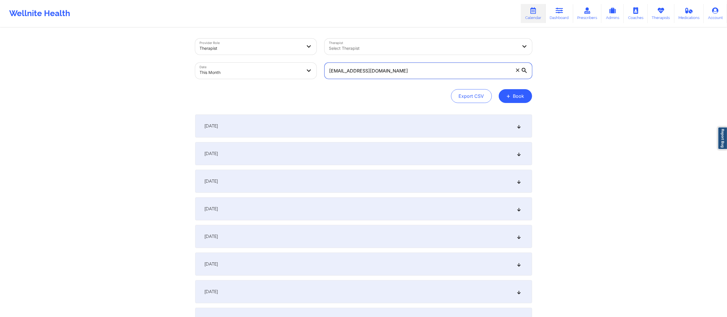
drag, startPoint x: 443, startPoint y: 74, endPoint x: 274, endPoint y: 80, distance: 169.5
click at [272, 83] on div "Provider Role Therapist Therapist Select Therapist Date This Month blueyedcin@g…" at bounding box center [363, 59] width 345 height 48
paste input "sbeeson@y"
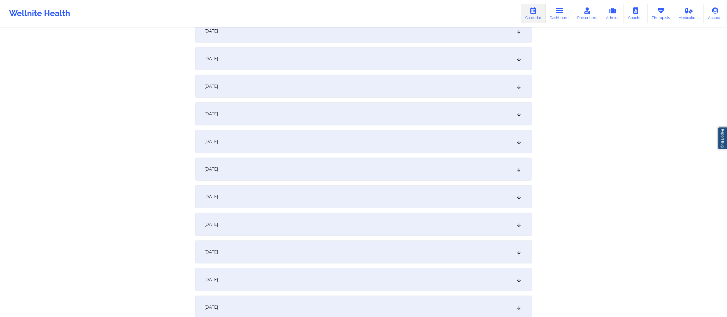
scroll to position [453, 0]
click at [315, 90] on div "[DATE]" at bounding box center [363, 87] width 337 height 23
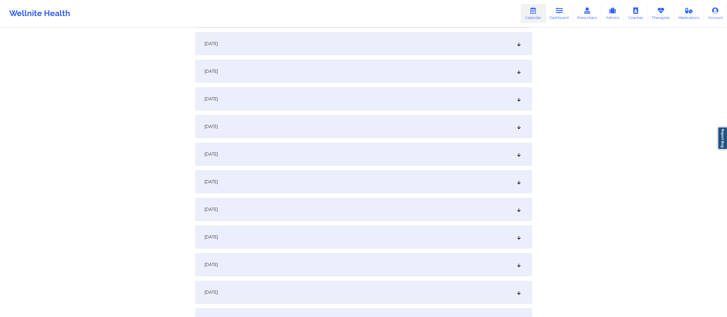
scroll to position [0, 0]
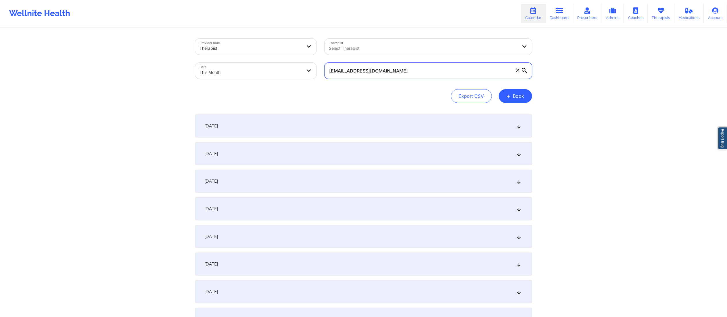
drag, startPoint x: 435, startPoint y: 72, endPoint x: 310, endPoint y: 71, distance: 125.1
click at [308, 72] on div "Provider Role Therapist Therapist Select Therapist Date This Month sbeeson@ymai…" at bounding box center [363, 59] width 345 height 48
paste input "vamzacohen4@g"
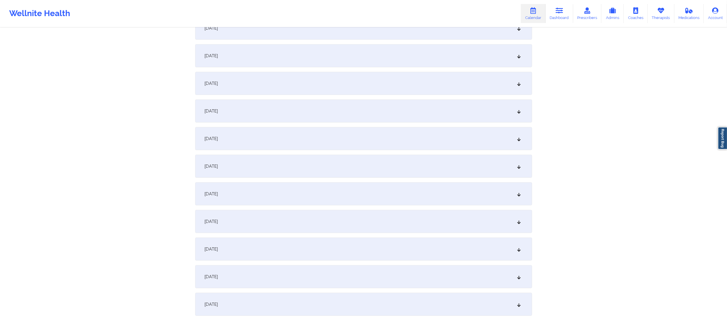
scroll to position [483, 0]
click at [286, 61] on div "[DATE]" at bounding box center [363, 56] width 337 height 23
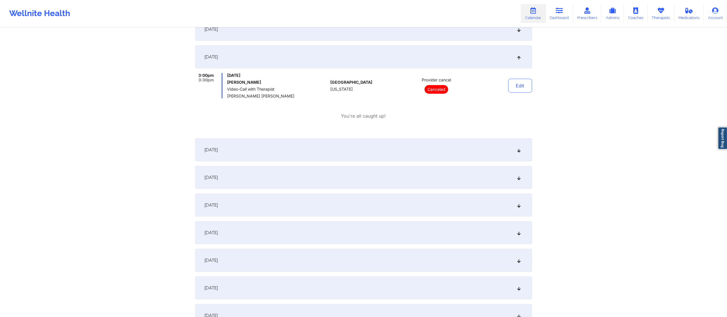
scroll to position [0, 0]
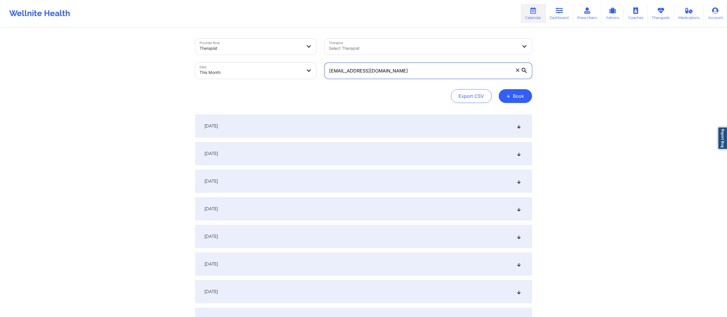
drag, startPoint x: 403, startPoint y: 70, endPoint x: 292, endPoint y: 61, distance: 110.8
click at [294, 61] on div "Provider Role Therapist Therapist Select Therapist Date This Month vamzacohen4@…" at bounding box center [363, 59] width 345 height 48
paste input "mariamcandrew@yahoo"
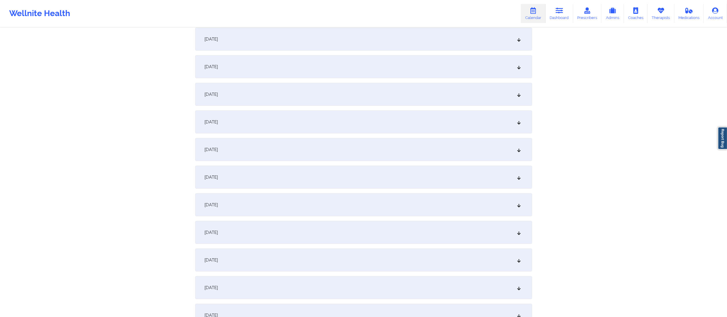
scroll to position [281, 0]
click at [295, 262] on div "[DATE]" at bounding box center [363, 258] width 337 height 23
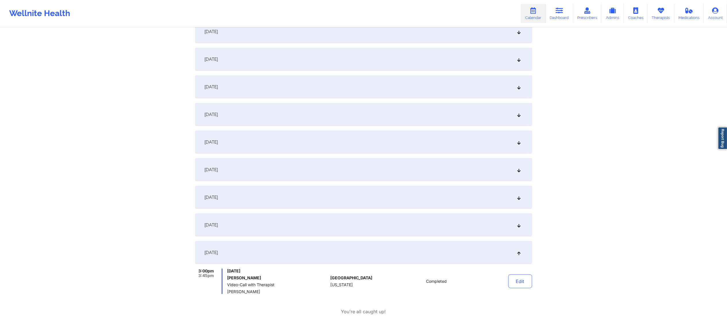
scroll to position [0, 0]
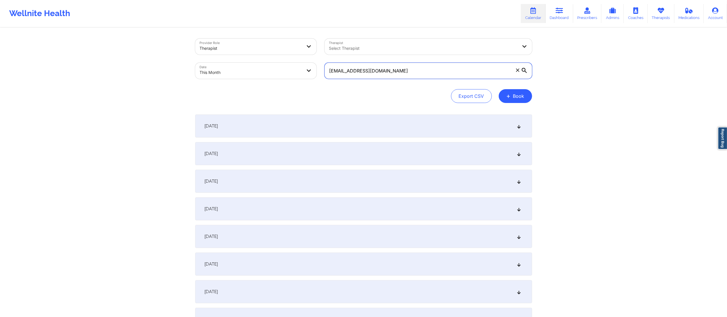
drag, startPoint x: 424, startPoint y: 76, endPoint x: 293, endPoint y: 77, distance: 131.1
click at [293, 78] on div "Provider Role Therapist Therapist Select Therapist Date This Month mariamcandre…" at bounding box center [363, 59] width 345 height 48
paste input "ebenz493@gmail"
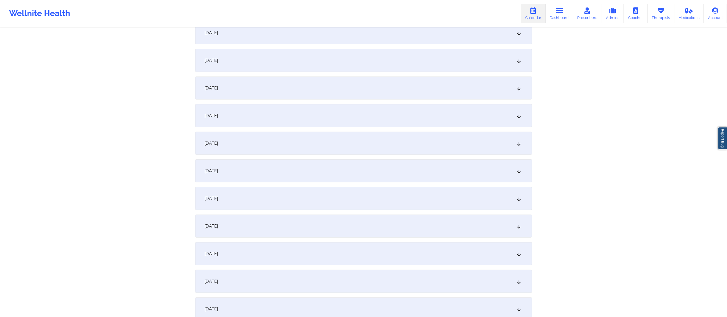
scroll to position [315, 0]
click at [261, 228] on div "[DATE]" at bounding box center [363, 225] width 337 height 23
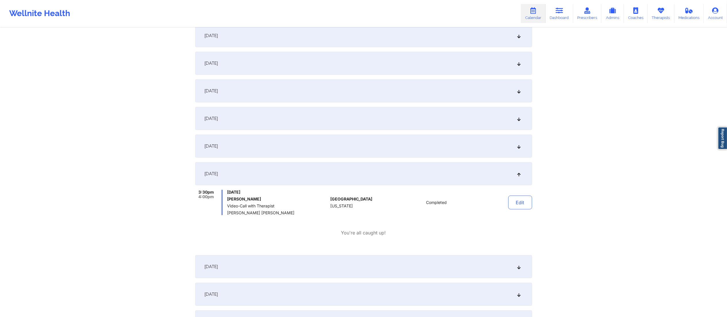
scroll to position [0, 0]
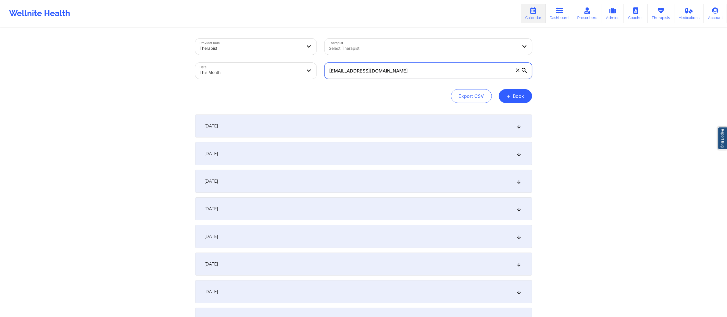
drag, startPoint x: 433, startPoint y: 71, endPoint x: 279, endPoint y: 74, distance: 154.1
click at [279, 74] on div "Provider Role Therapist Therapist Select Therapist Date This Month ebenz493@gma…" at bounding box center [363, 59] width 345 height 48
paste input "jasonbass"
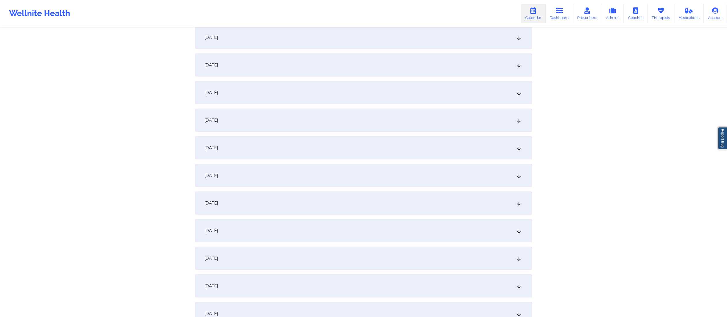
scroll to position [311, 0]
click at [290, 231] on div "[DATE]" at bounding box center [363, 228] width 337 height 23
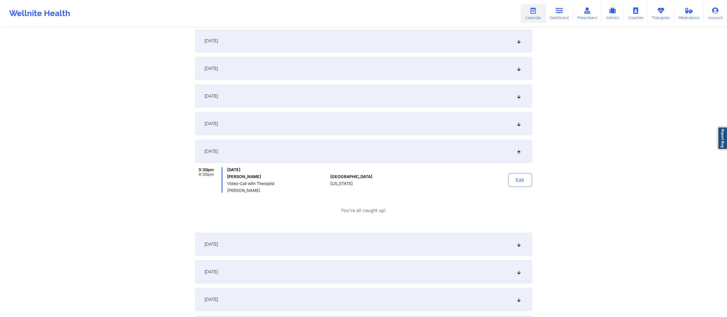
scroll to position [389, 0]
click at [520, 175] on button "Edit" at bounding box center [520, 180] width 24 height 14
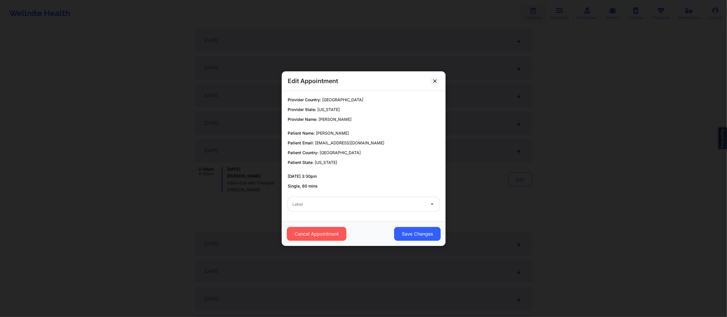
click at [355, 209] on div "Label" at bounding box center [357, 204] width 138 height 14
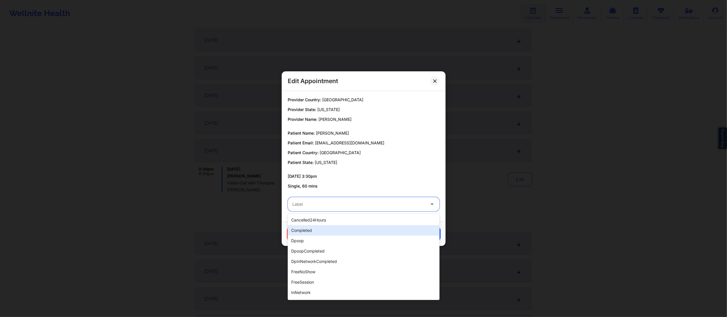
click at [342, 230] on div "completed" at bounding box center [364, 230] width 152 height 10
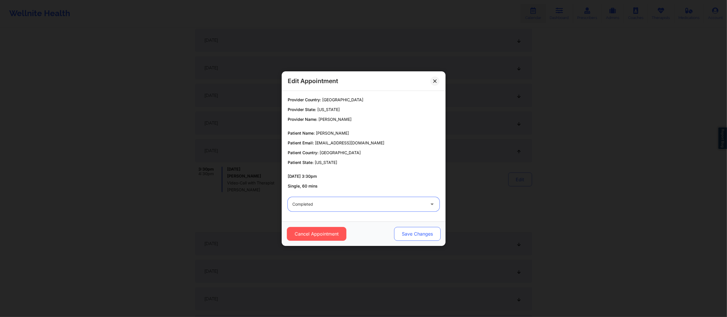
click at [407, 231] on button "Save Changes" at bounding box center [417, 234] width 47 height 14
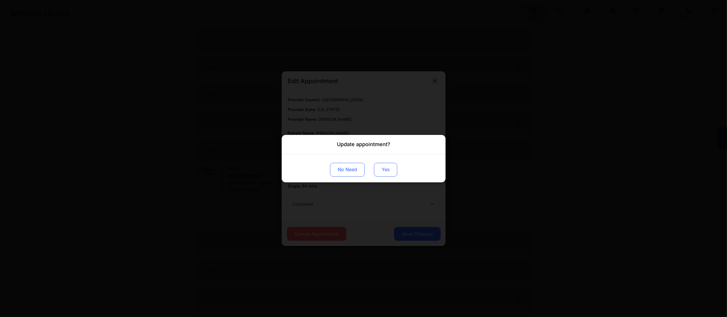
click at [384, 166] on button "Yes" at bounding box center [385, 169] width 23 height 14
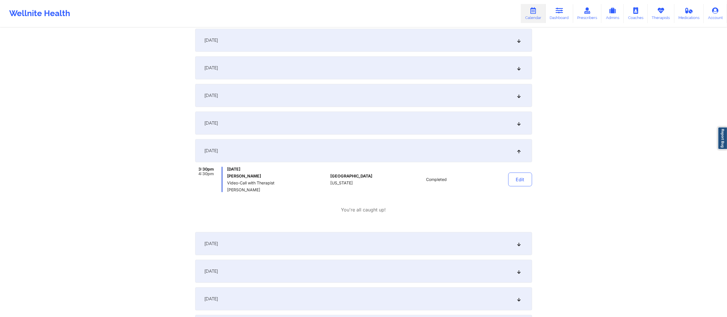
scroll to position [0, 0]
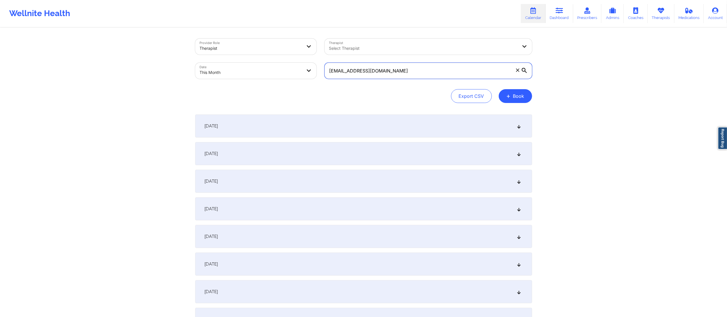
drag, startPoint x: 396, startPoint y: 72, endPoint x: 295, endPoint y: 75, distance: 101.2
click at [295, 76] on div "Provider Role Therapist Therapist Select Therapist Date This Month jasonbass@gm…" at bounding box center [363, 59] width 345 height 48
paste input "kristinamavroudis03"
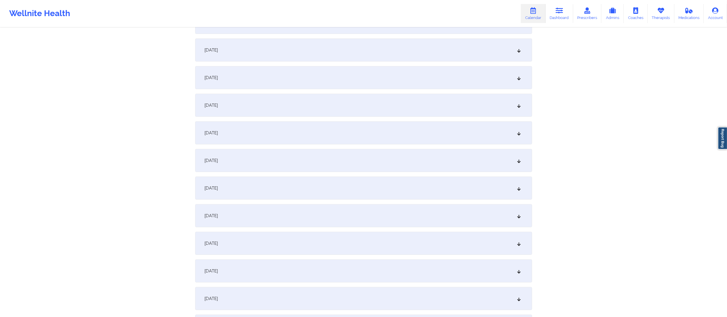
scroll to position [408, 0]
click at [271, 138] on div "[DATE]" at bounding box center [363, 132] width 337 height 23
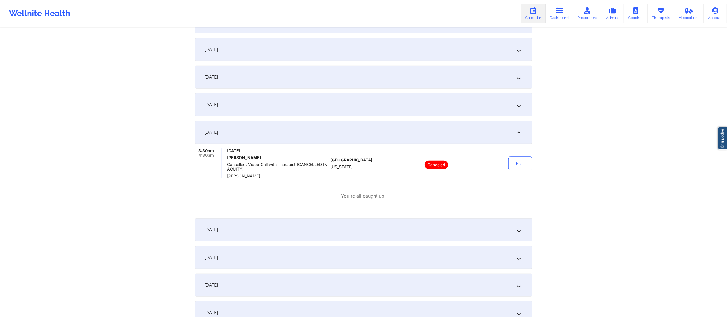
scroll to position [0, 0]
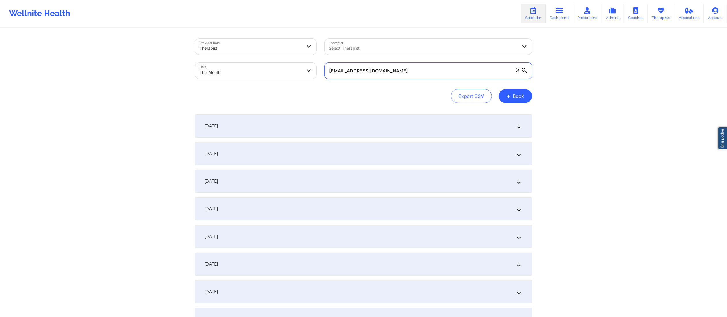
drag, startPoint x: 426, startPoint y: 72, endPoint x: 301, endPoint y: 79, distance: 125.0
click at [302, 79] on div "Provider Role Therapist Therapist Select Therapist Date This Month kristinamavr…" at bounding box center [363, 59] width 345 height 48
paste input "COLLENMOORE7@GMAIL.COM"
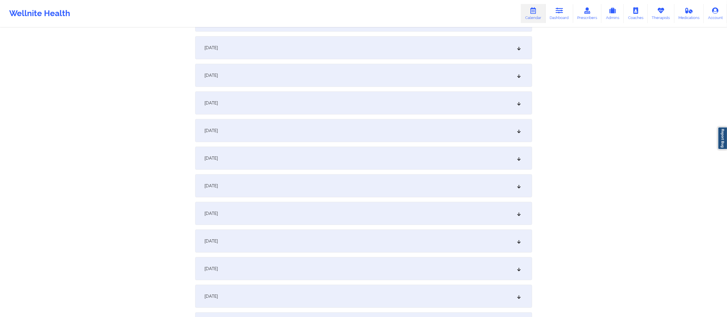
scroll to position [382, 0]
click at [283, 166] on div "[DATE]" at bounding box center [363, 157] width 337 height 23
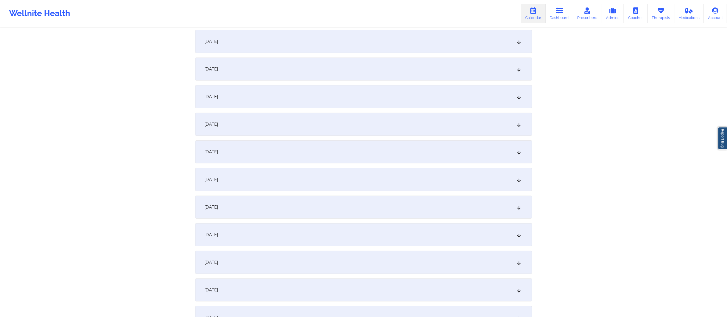
scroll to position [0, 0]
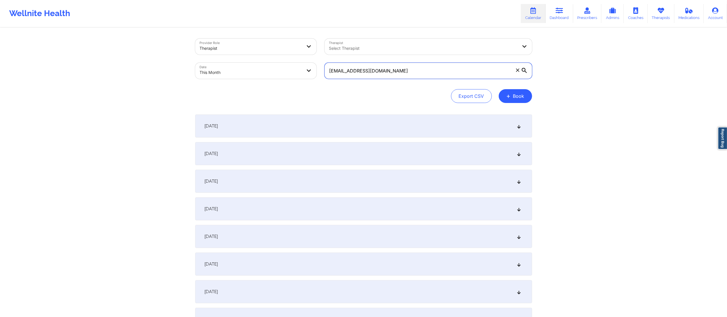
drag, startPoint x: 447, startPoint y: 72, endPoint x: 303, endPoint y: 74, distance: 143.8
click at [304, 74] on div "Provider Role Therapist Therapist Select Therapist Date This Month COLLENMOORE7…" at bounding box center [363, 59] width 345 height 48
paste input "collenmoore7@gmail.com"
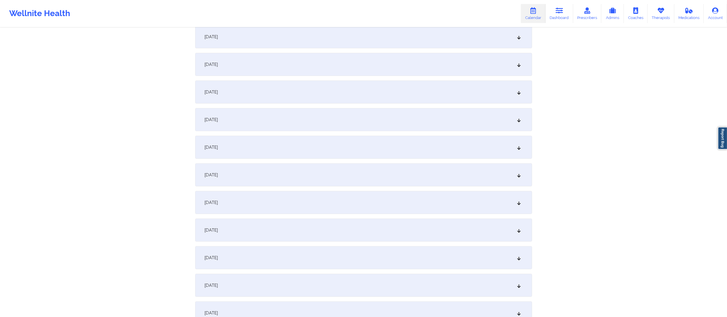
scroll to position [393, 0]
click at [284, 148] on div "[DATE]" at bounding box center [363, 146] width 337 height 23
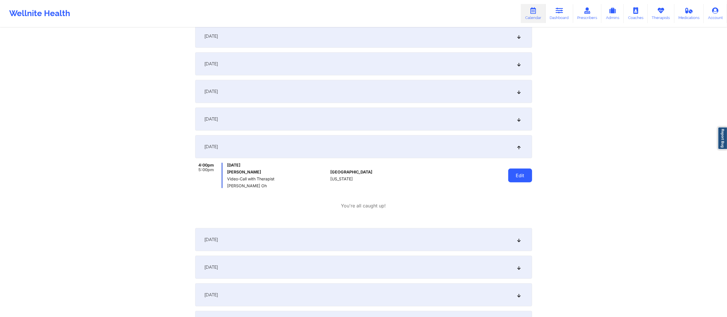
click at [510, 180] on button "Edit" at bounding box center [520, 175] width 24 height 14
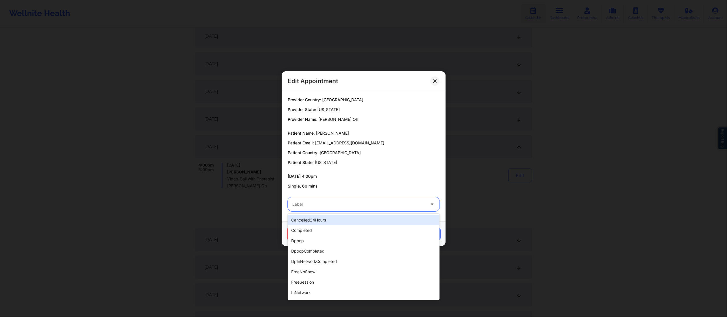
click at [376, 207] on div at bounding box center [358, 204] width 133 height 7
click at [337, 227] on div "completed" at bounding box center [364, 230] width 152 height 10
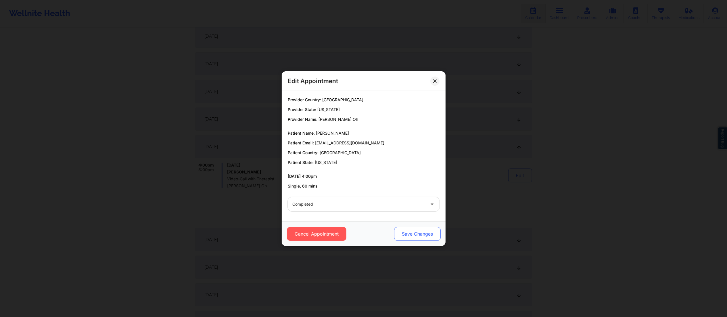
click at [407, 230] on button "Save Changes" at bounding box center [417, 234] width 47 height 14
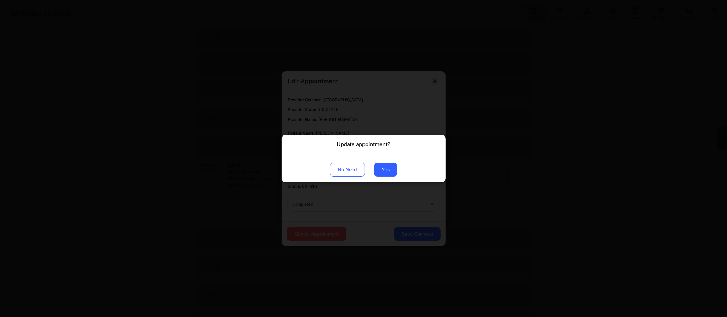
click at [376, 160] on div "No Need Yes" at bounding box center [364, 168] width 164 height 28
click at [384, 171] on button "Yes" at bounding box center [385, 169] width 23 height 14
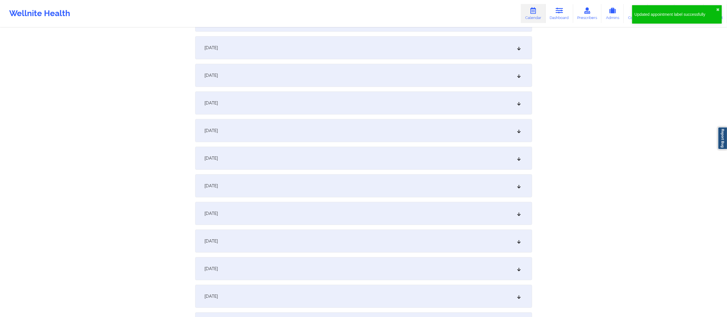
scroll to position [0, 0]
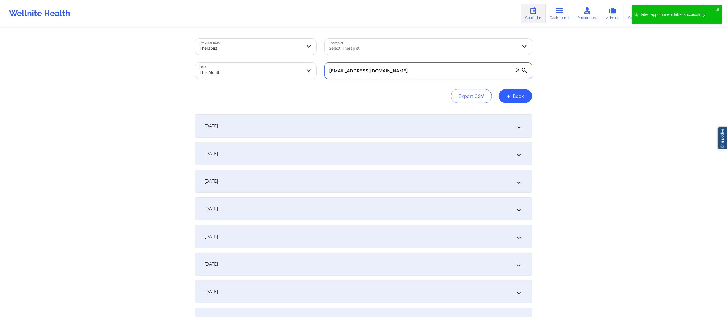
drag, startPoint x: 423, startPoint y: 70, endPoint x: 264, endPoint y: 73, distance: 159.6
click at [264, 73] on div "Provider Role Therapist Therapist Select Therapist Date This Month collenmoore7…" at bounding box center [363, 59] width 345 height 48
paste input "glowsfl@ao"
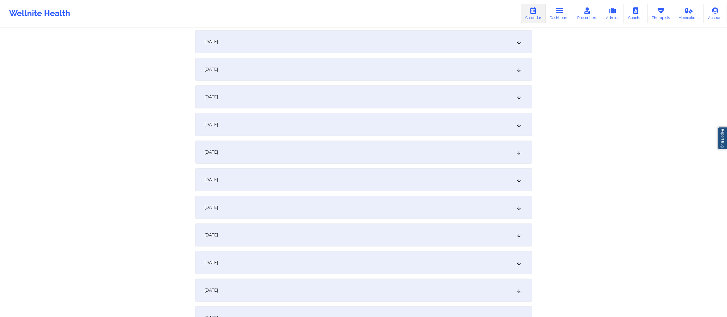
scroll to position [489, 0]
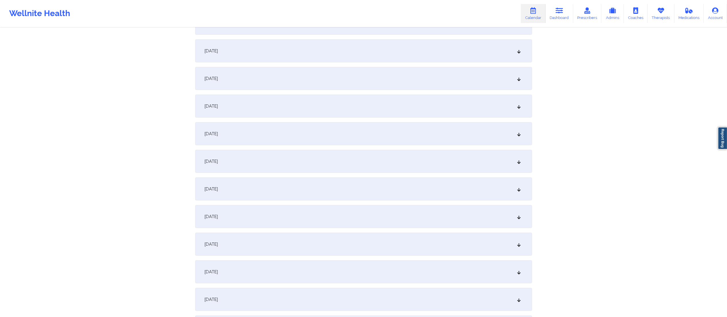
type input "glowsfl@aol.com"
click at [316, 53] on div "[DATE]" at bounding box center [363, 50] width 337 height 23
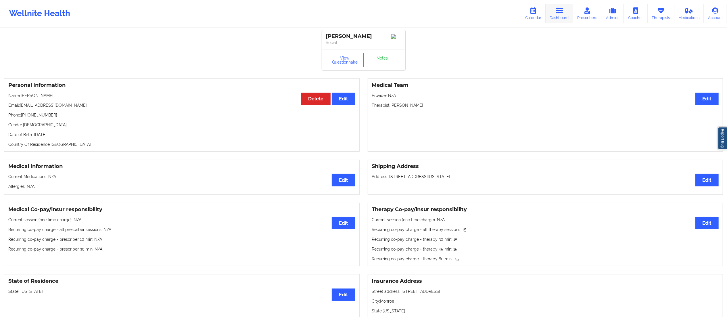
click at [566, 17] on link "Dashboard" at bounding box center [560, 13] width 28 height 19
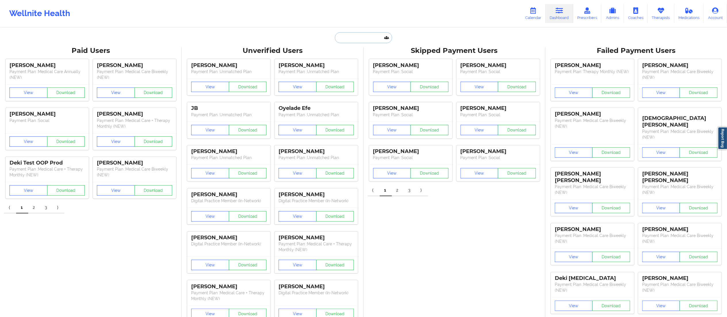
click at [367, 34] on input "text" at bounding box center [363, 37] width 57 height 11
paste input "abigailg0512@gmail.com"
type input "abigailg0512@gmail.com"
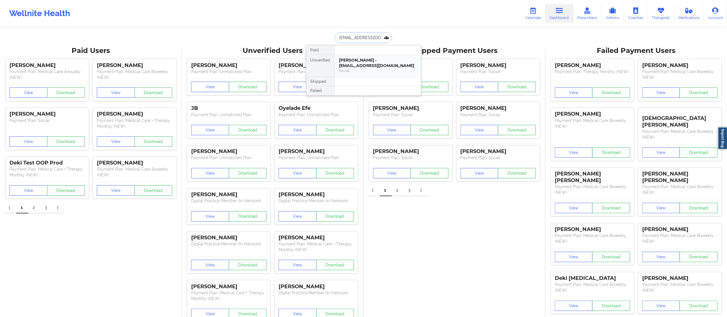
click at [369, 66] on div "Abigail Gonzalez - abigailg0512@gmail.com" at bounding box center [377, 63] width 77 height 11
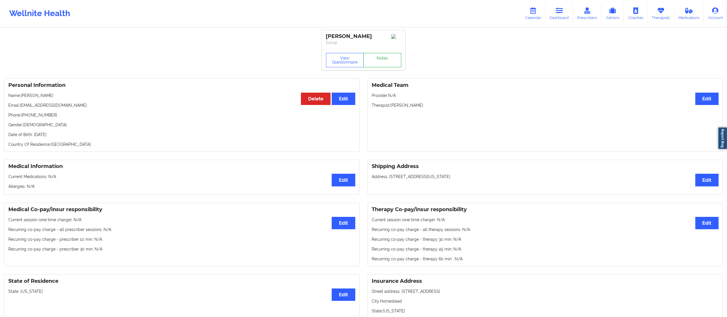
click at [378, 67] on link "Notes" at bounding box center [382, 60] width 38 height 14
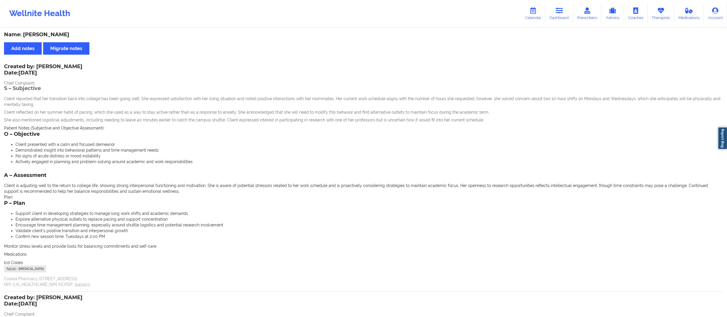
drag, startPoint x: 567, startPoint y: 15, endPoint x: 550, endPoint y: 25, distance: 20.0
click at [567, 15] on link "Dashboard" at bounding box center [560, 13] width 28 height 19
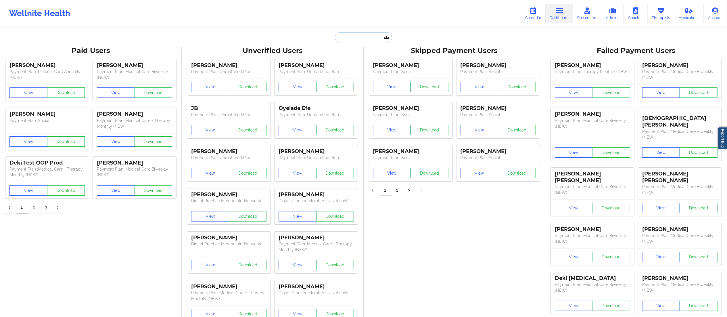
click at [363, 34] on input "text" at bounding box center [363, 37] width 57 height 11
paste input "audreyjdbarr@gmail.com"
type input "audreyjdbarr@gmail.com"
click at [371, 64] on div "Audrey Barr - audreyjdbarr@gmail.com" at bounding box center [377, 63] width 77 height 11
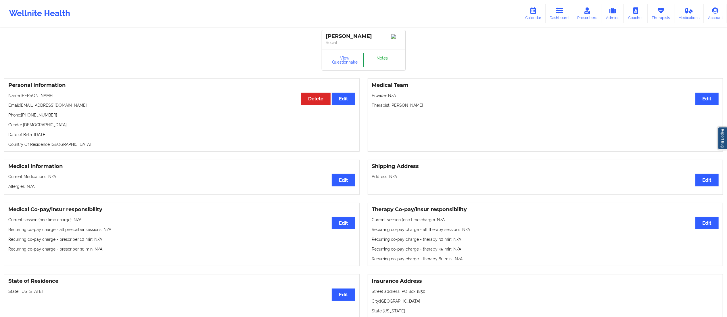
click at [382, 58] on link "Notes" at bounding box center [382, 60] width 38 height 14
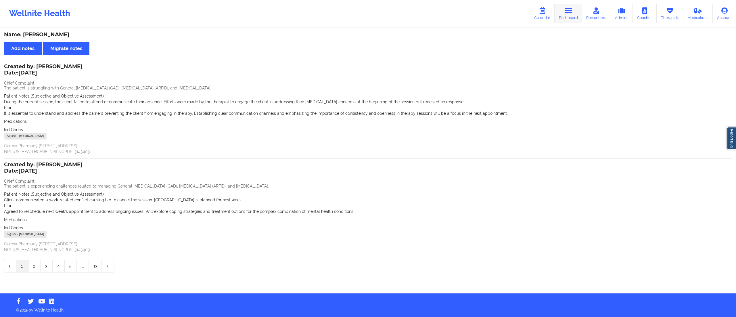
drag, startPoint x: 568, startPoint y: 14, endPoint x: 552, endPoint y: 20, distance: 17.9
click at [568, 14] on icon at bounding box center [568, 10] width 7 height 6
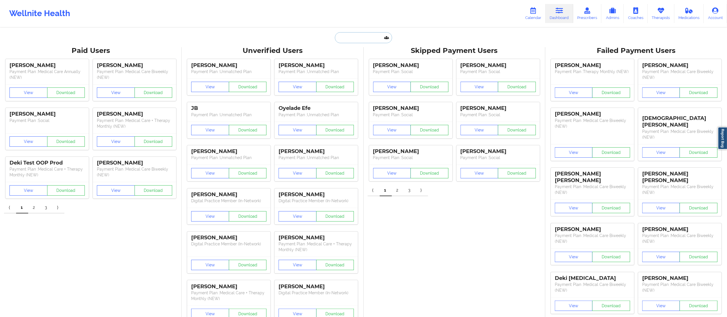
click at [367, 36] on input "text" at bounding box center [363, 37] width 57 height 11
paste input "fsevilla2020@gmail.com"
type input "fsevilla2020@gmail.com"
click at [365, 69] on div "Social" at bounding box center [377, 70] width 77 height 5
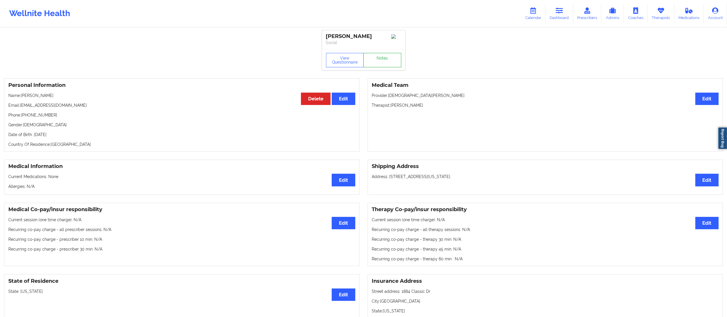
click at [378, 64] on link "Notes" at bounding box center [382, 60] width 38 height 14
drag, startPoint x: 21, startPoint y: 106, endPoint x: 98, endPoint y: 101, distance: 77.5
click at [98, 101] on div "Personal Information Edit Delete Name: Francis Sevilla Email: fsevilla2020@gmai…" at bounding box center [182, 114] width 356 height 73
copy p "fsevilla2020@gmail.com"
drag, startPoint x: 560, startPoint y: 13, endPoint x: 550, endPoint y: 25, distance: 15.1
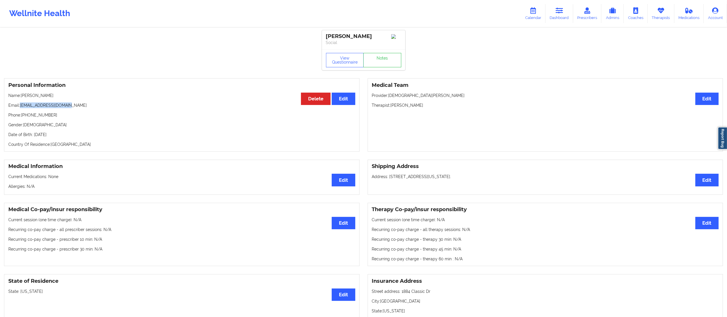
click at [560, 13] on icon at bounding box center [559, 10] width 7 height 6
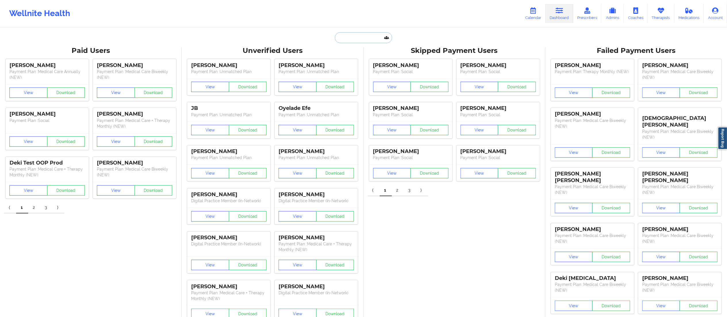
click at [349, 33] on input "text" at bounding box center [363, 37] width 57 height 11
paste input "sarlanance@gmail.com"
type input "sarlanance@gmail.com"
click at [387, 59] on div "Sarah Theil - sarlanance@gmail.com" at bounding box center [377, 63] width 77 height 11
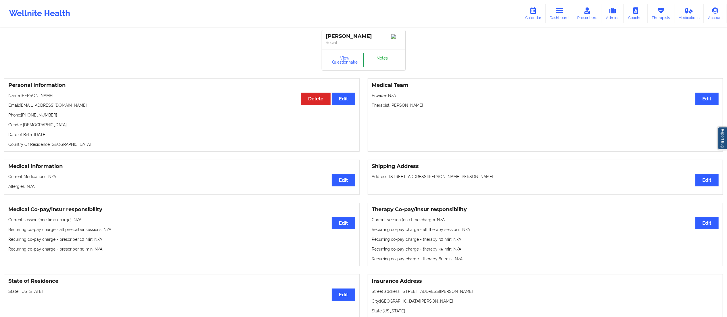
click at [379, 65] on link "Notes" at bounding box center [382, 60] width 38 height 14
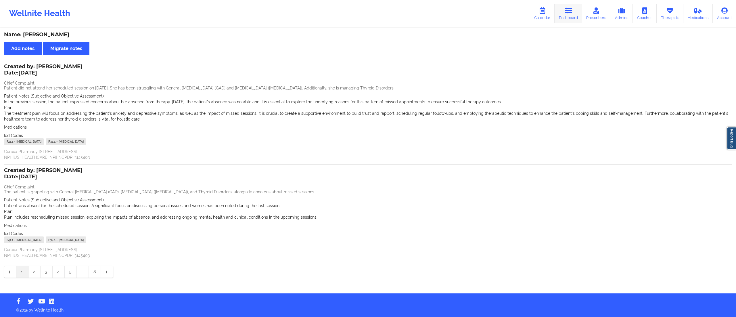
click at [564, 7] on link "Dashboard" at bounding box center [569, 13] width 28 height 19
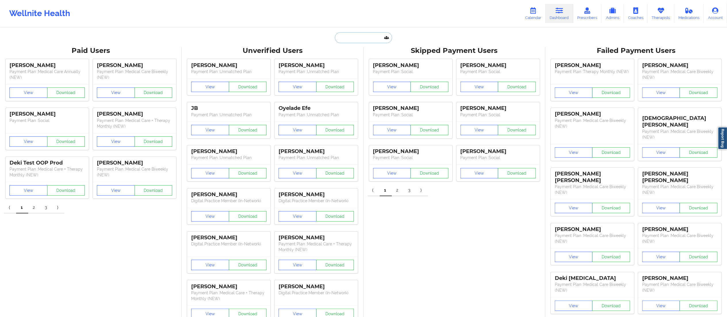
click at [372, 37] on input "text" at bounding box center [363, 37] width 57 height 11
paste input "seanbottalico2@gmail.com"
type input "seanbottalico2@gmail.com"
click at [377, 63] on div "Sean Bottalico - seanbottalico2@gmail.com" at bounding box center [377, 63] width 77 height 11
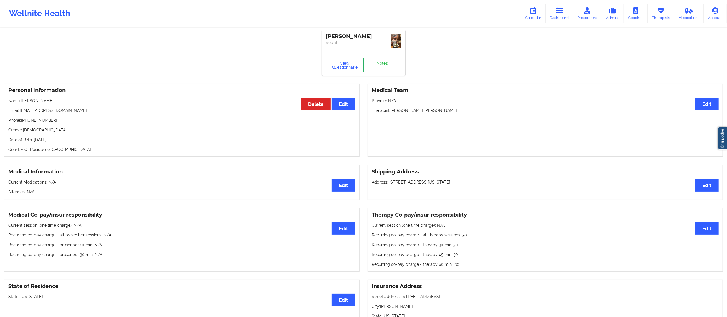
click at [382, 74] on div "View Questionnaire Notes" at bounding box center [363, 65] width 83 height 21
click at [382, 66] on link "Notes" at bounding box center [382, 65] width 38 height 14
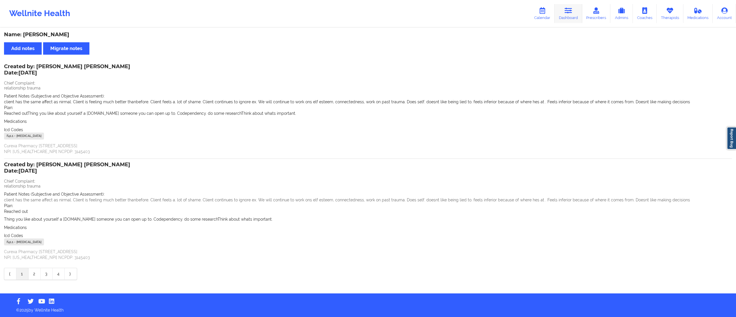
click at [570, 16] on link "Dashboard" at bounding box center [569, 13] width 28 height 19
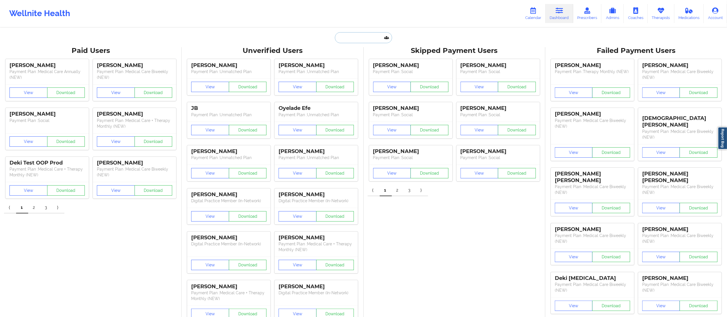
click at [378, 37] on input "text" at bounding box center [363, 37] width 57 height 11
paste input "shazen777@yahoo.com"
type input "shazen777@yahoo.com"
click at [380, 67] on div "Stephanie Hazen - shazen777@yahoo.com" at bounding box center [377, 63] width 77 height 11
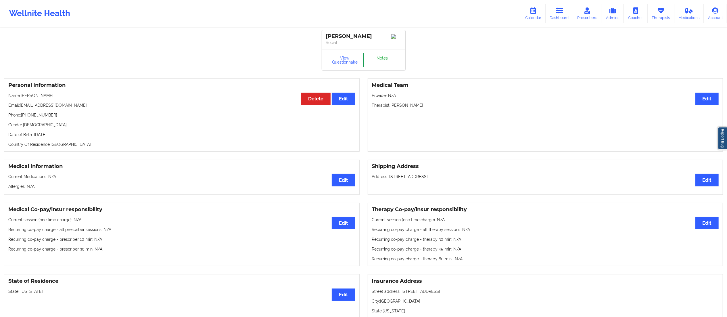
click at [376, 58] on link "Notes" at bounding box center [382, 60] width 38 height 14
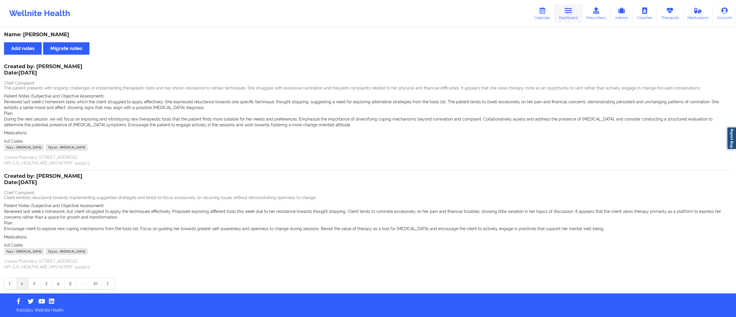
click at [567, 20] on link "Dashboard" at bounding box center [569, 13] width 28 height 19
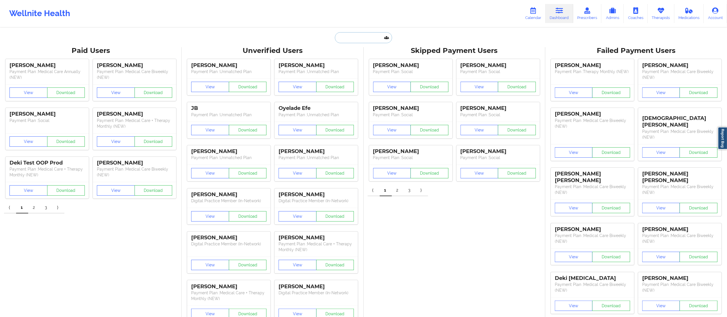
click at [374, 40] on input "text" at bounding box center [363, 37] width 57 height 11
paste input "ronnask@comcast.net"
type input "ronnask@comcast.net"
click at [367, 62] on div "Ronna Kramer - ronnask@comcast.net" at bounding box center [377, 63] width 77 height 11
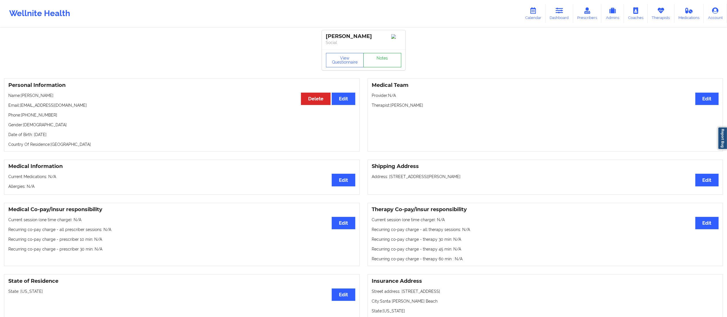
click at [385, 57] on link "Notes" at bounding box center [382, 60] width 38 height 14
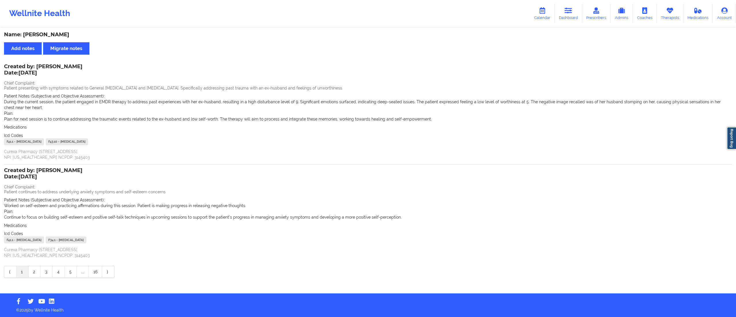
click at [35, 274] on link "2" at bounding box center [34, 272] width 12 height 12
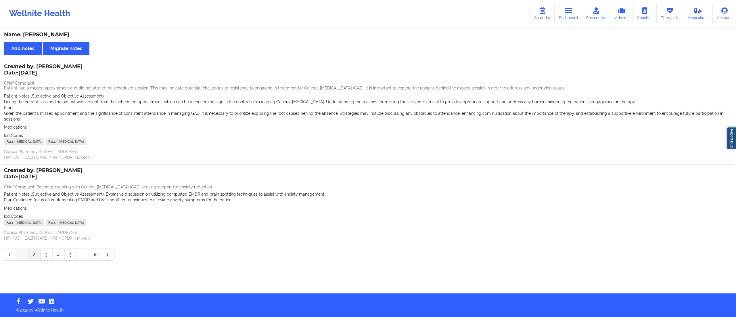
click at [23, 252] on link "1" at bounding box center [22, 255] width 12 height 12
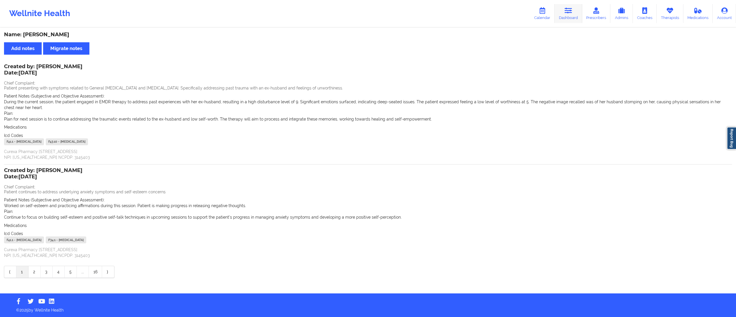
drag, startPoint x: 572, startPoint y: 16, endPoint x: 569, endPoint y: 17, distance: 3.6
click at [572, 16] on link "Dashboard" at bounding box center [569, 13] width 28 height 19
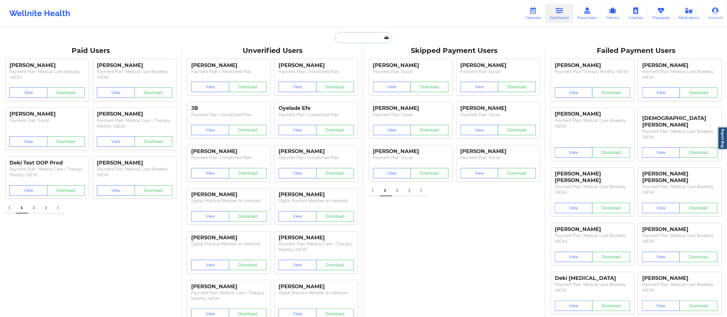
click at [346, 36] on input "text" at bounding box center [363, 37] width 57 height 11
paste input "annar.faries@gmail.com"
type input "annar.faries@gmail.com"
click at [350, 66] on div "Anna Rose Faries - annar.faries@gmail.com" at bounding box center [377, 63] width 77 height 11
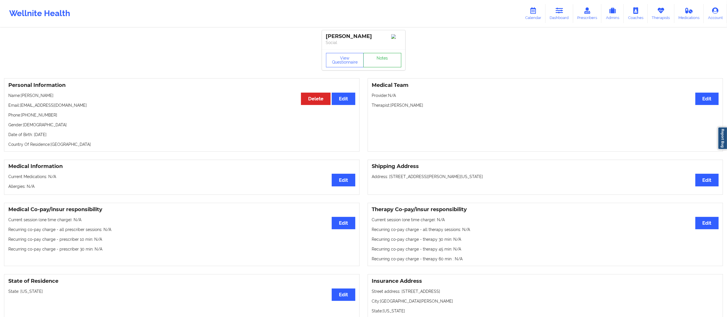
click at [378, 60] on link "Notes" at bounding box center [382, 60] width 38 height 14
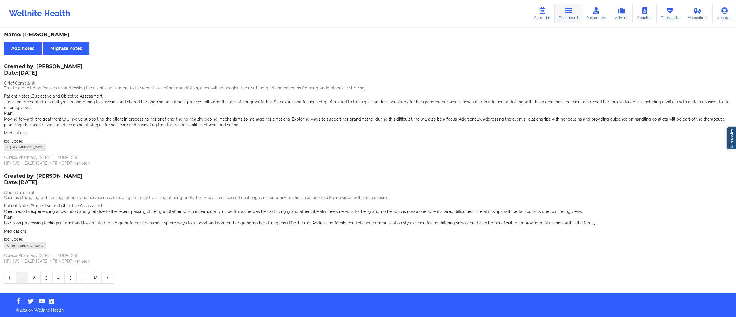
drag, startPoint x: 562, startPoint y: 13, endPoint x: 561, endPoint y: 18, distance: 5.9
click at [562, 13] on link "Dashboard" at bounding box center [569, 13] width 28 height 19
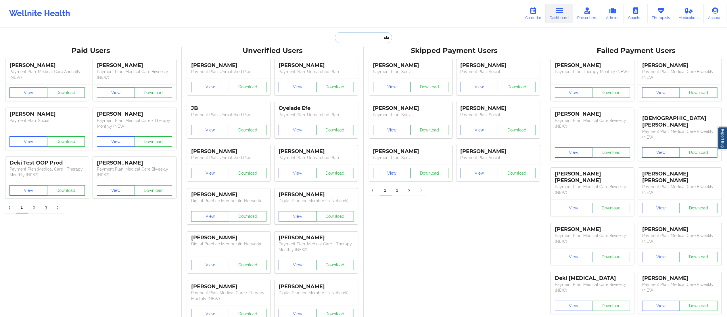
click at [363, 38] on input "text" at bounding box center [363, 37] width 57 height 11
paste input "vamzacohen4@gmail.com"
type input "vamzacohen4@gmail.com"
click at [379, 66] on div "Zachary Cohen - vamzacohen4@gmail.com" at bounding box center [377, 63] width 77 height 11
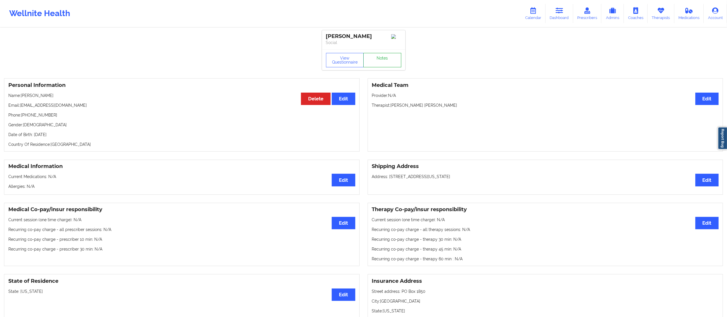
click at [386, 66] on link "Notes" at bounding box center [382, 60] width 38 height 14
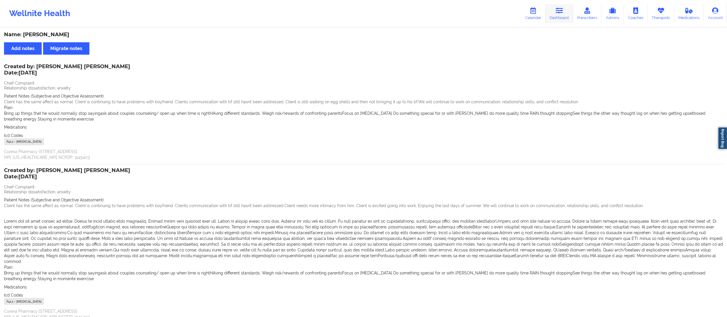
click at [559, 18] on link "Dashboard" at bounding box center [560, 13] width 28 height 19
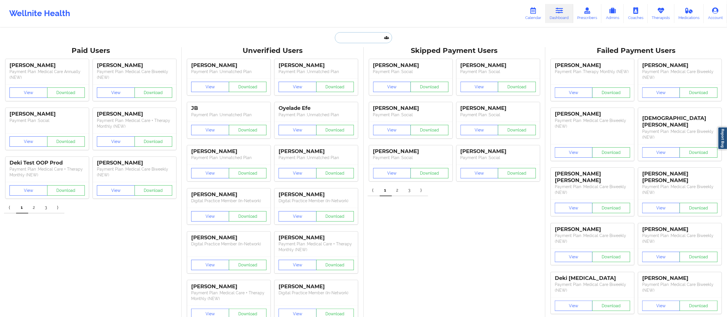
click at [363, 36] on input "text" at bounding box center [363, 37] width 57 height 11
paste input "COLLENMOORE7@GMAIL.COM"
type input "COLLENMOORE7@GMAIL.COM"
click at [366, 70] on div "Social" at bounding box center [377, 70] width 77 height 5
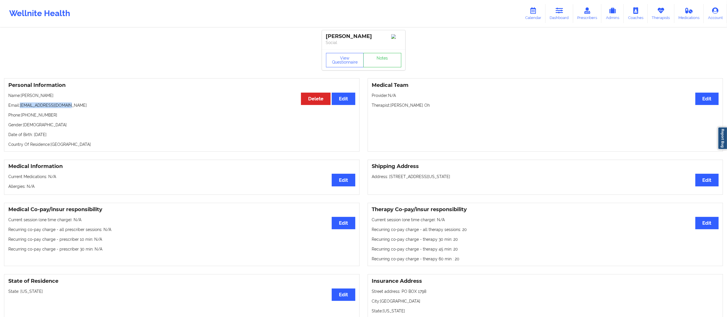
drag, startPoint x: 20, startPoint y: 106, endPoint x: 85, endPoint y: 107, distance: 65.3
click at [85, 107] on p "Email: collenmoore7@gmail.com" at bounding box center [181, 105] width 347 height 6
copy p "collenmoore7@gmail.com"
